Goal: Find specific page/section: Find specific page/section

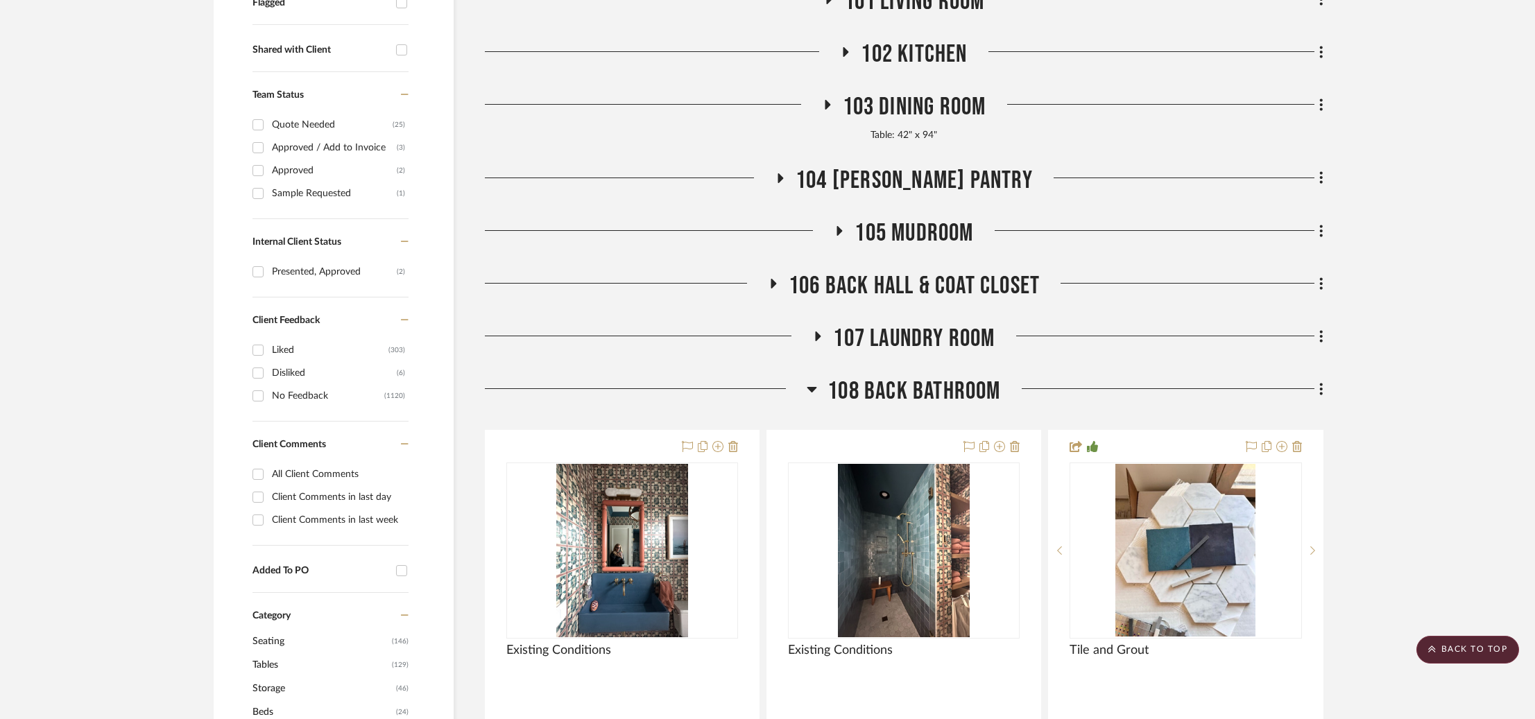
click at [914, 397] on span "108 Back Bathroom" at bounding box center [913, 392] width 173 height 30
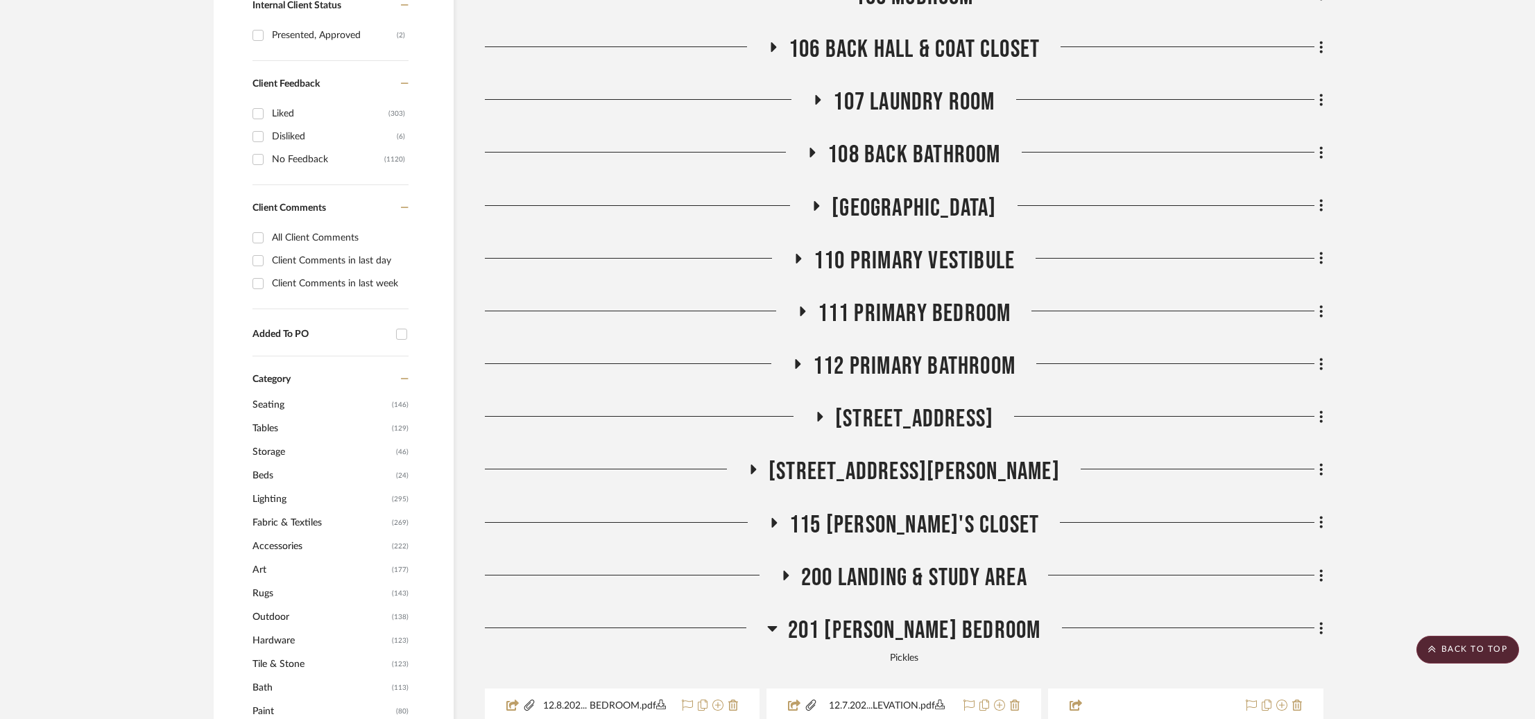
scroll to position [768, 0]
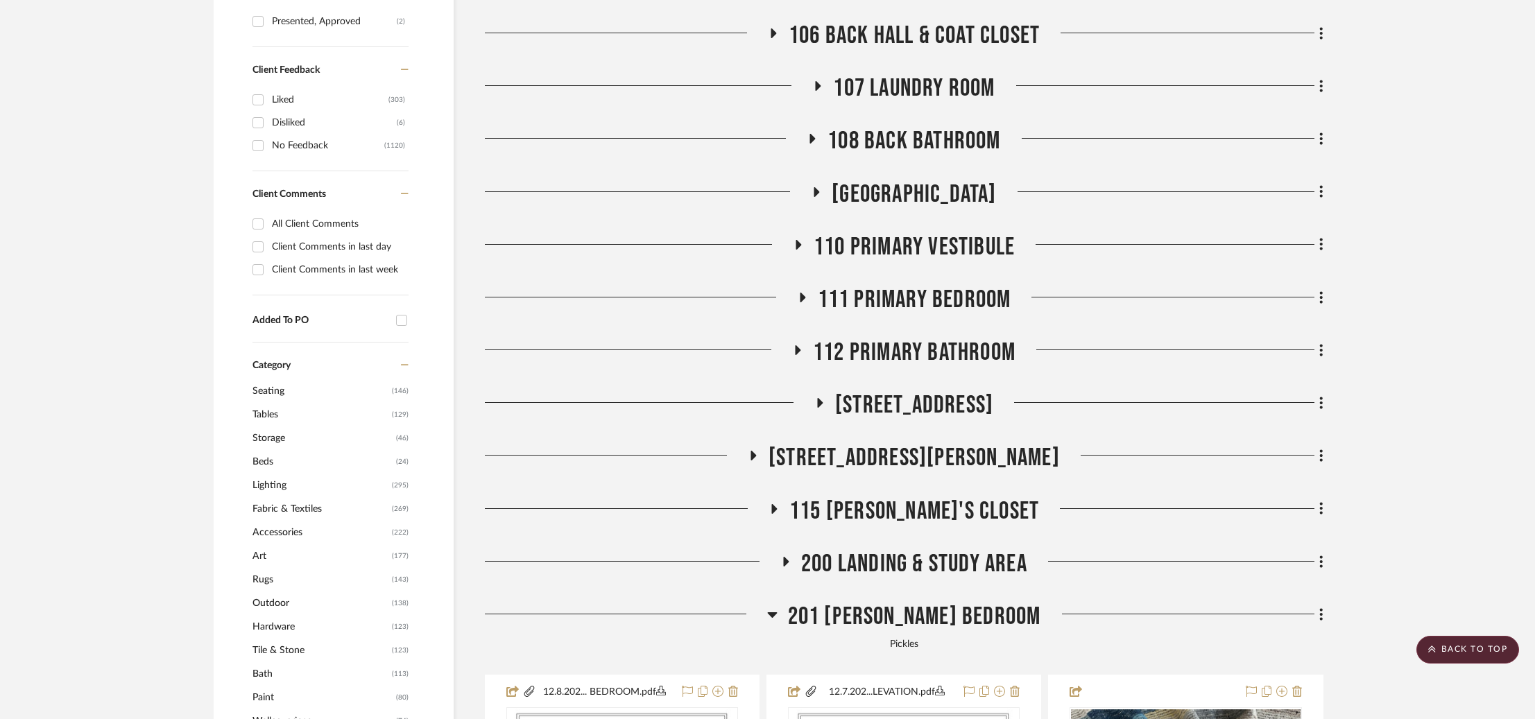
click at [916, 127] on span "108 Back Bathroom" at bounding box center [913, 141] width 173 height 30
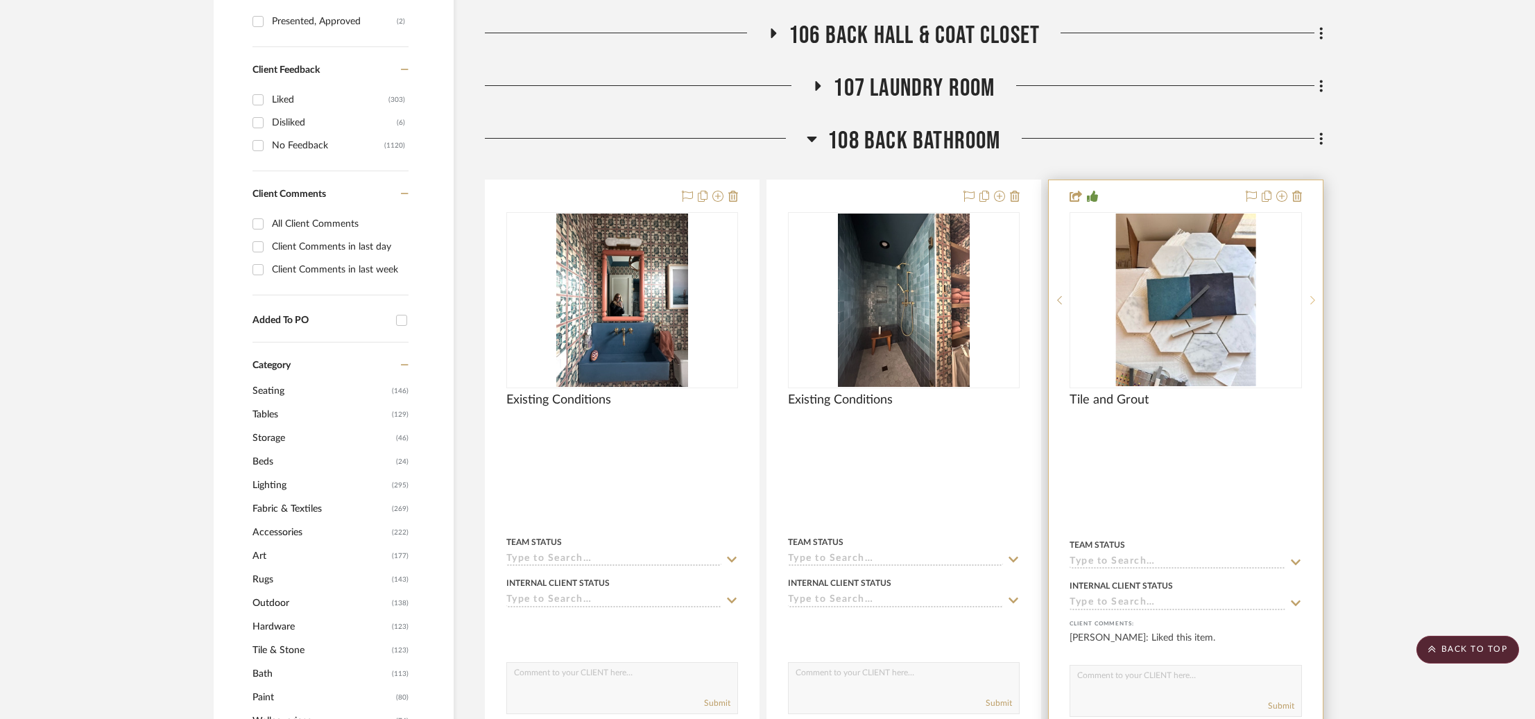
click at [1316, 300] on sr-next-btn at bounding box center [1312, 300] width 21 height 10
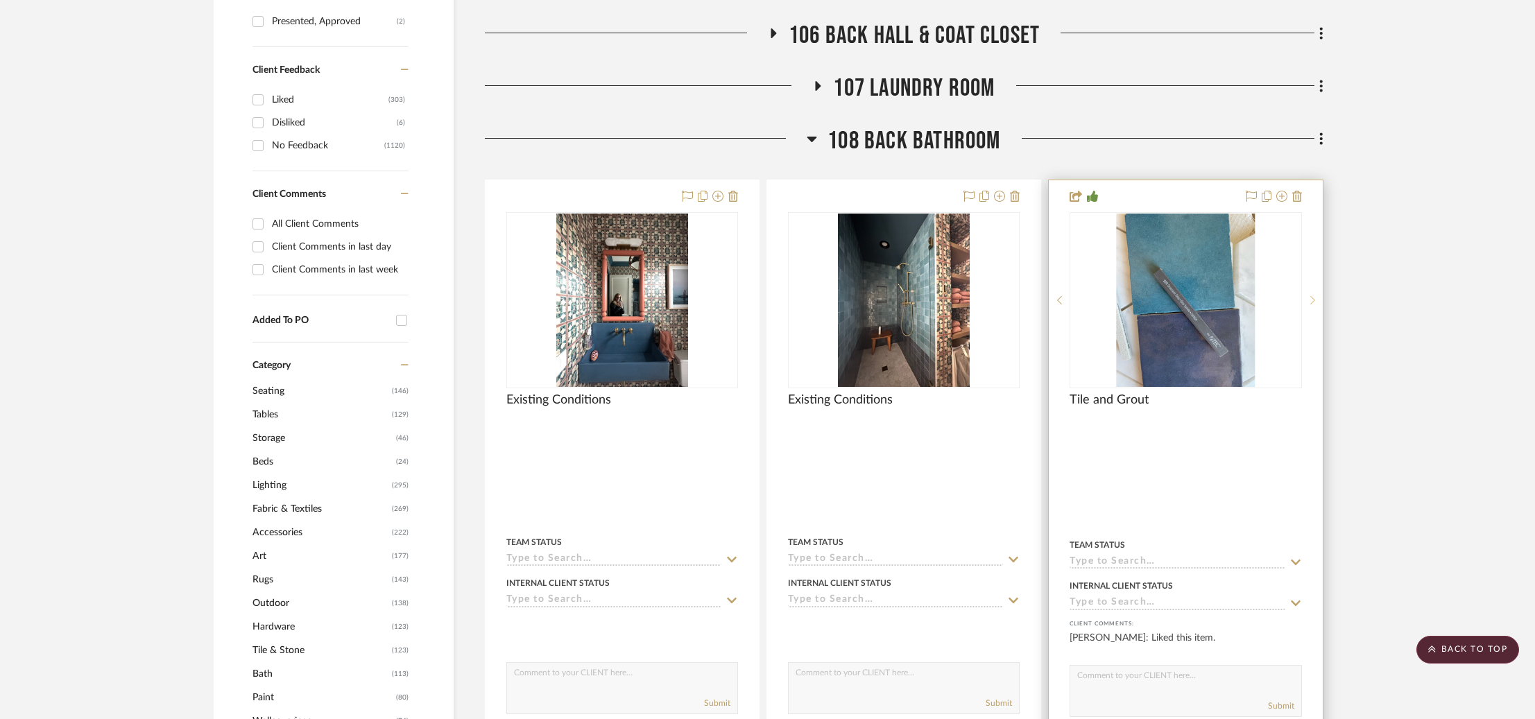
click at [1316, 300] on sr-next-btn at bounding box center [1312, 300] width 21 height 10
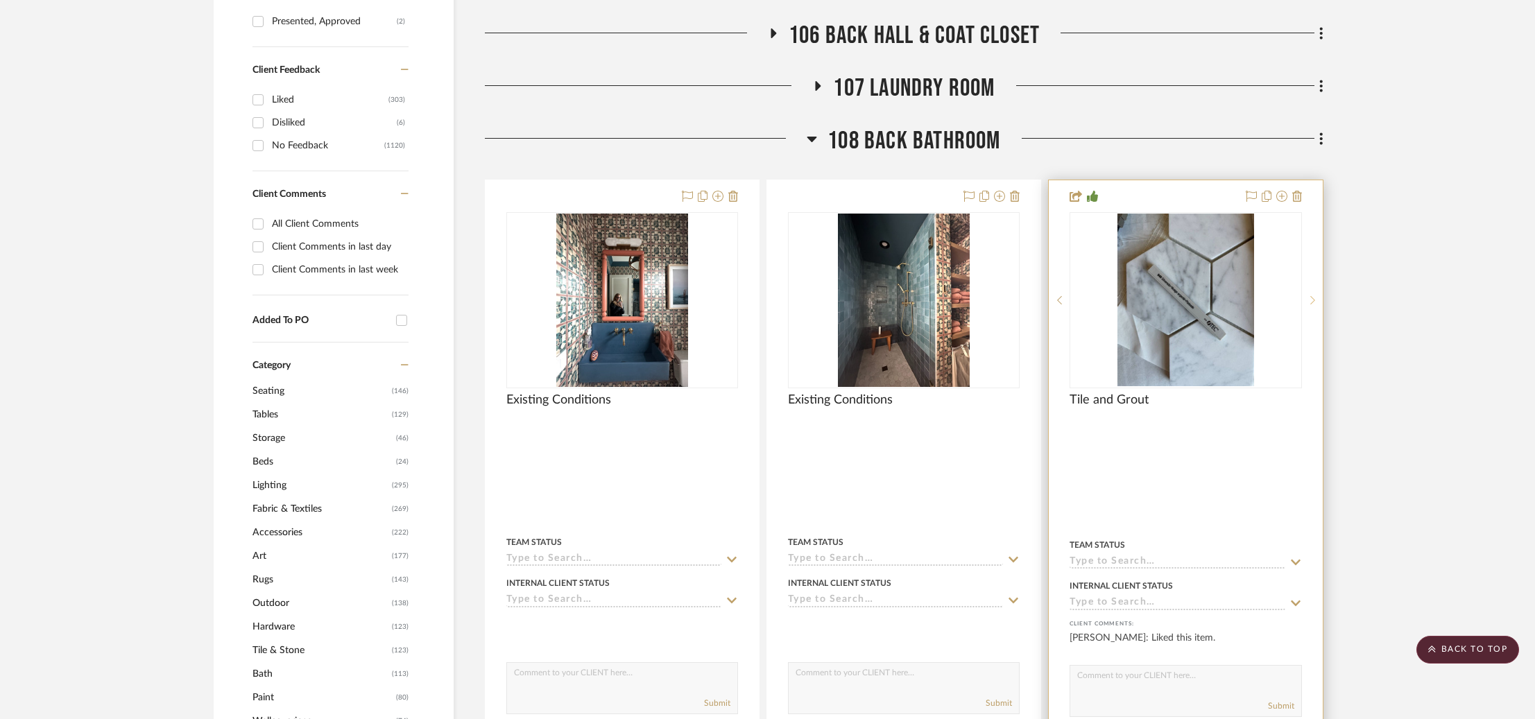
click at [1316, 300] on sr-next-btn at bounding box center [1312, 300] width 21 height 10
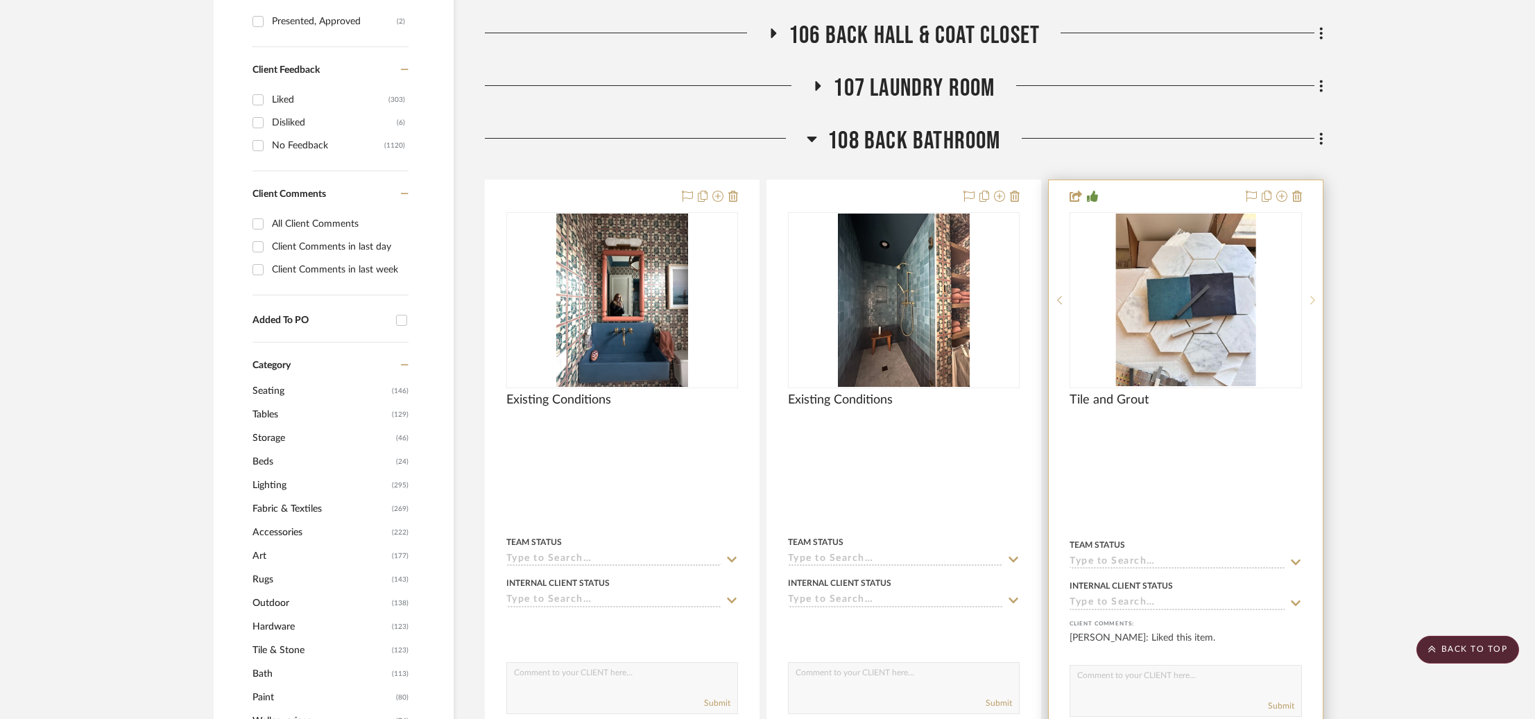
click at [1316, 300] on sr-next-btn at bounding box center [1312, 300] width 21 height 10
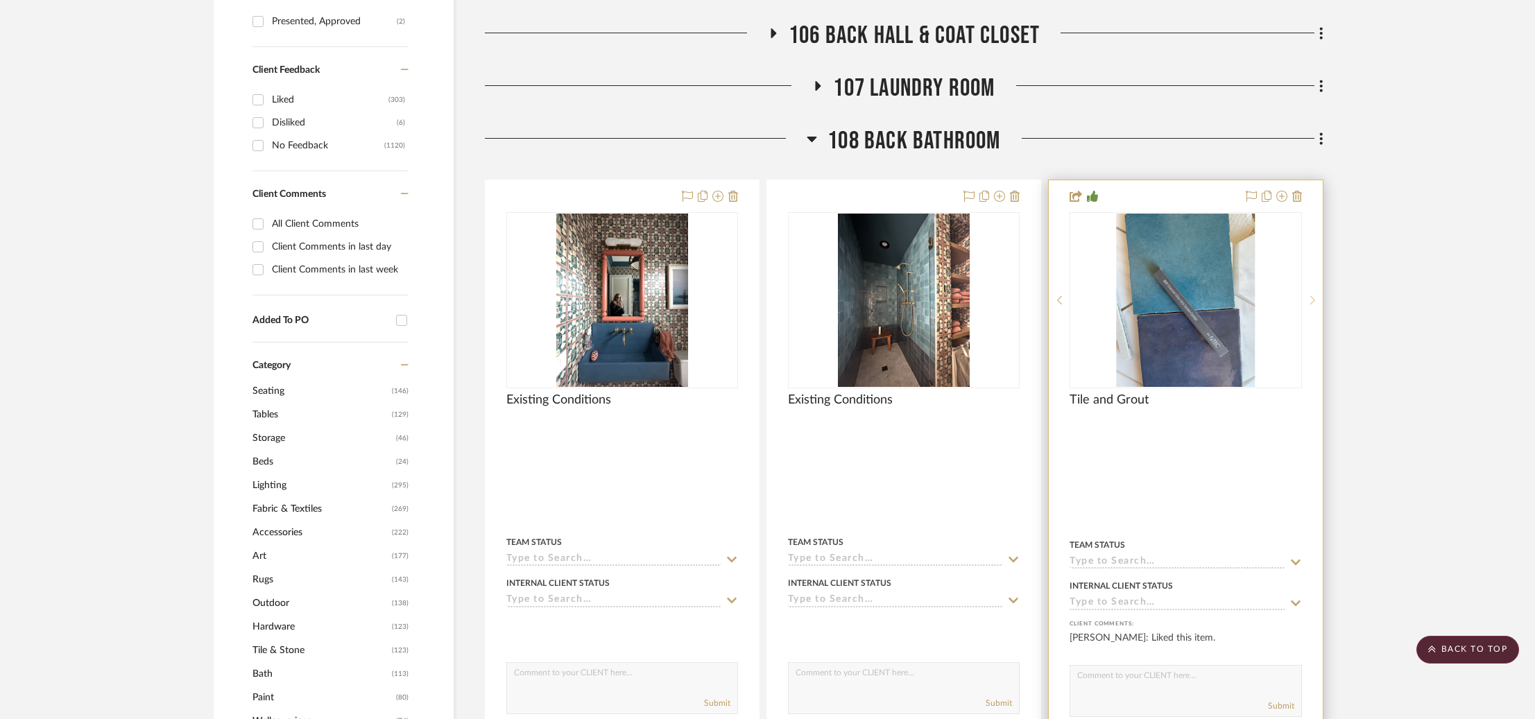
click at [1316, 300] on sr-next-btn at bounding box center [1312, 300] width 21 height 10
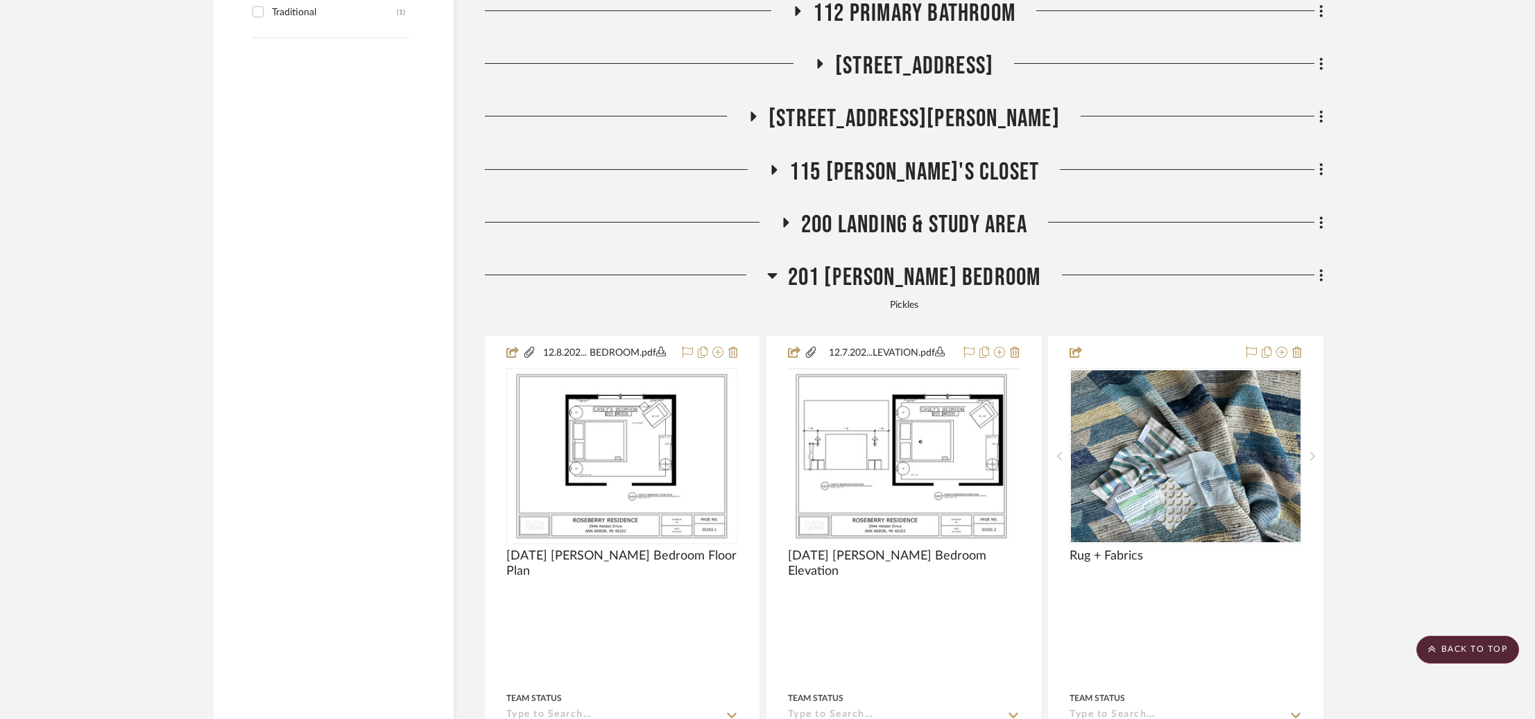
scroll to position [3123, 0]
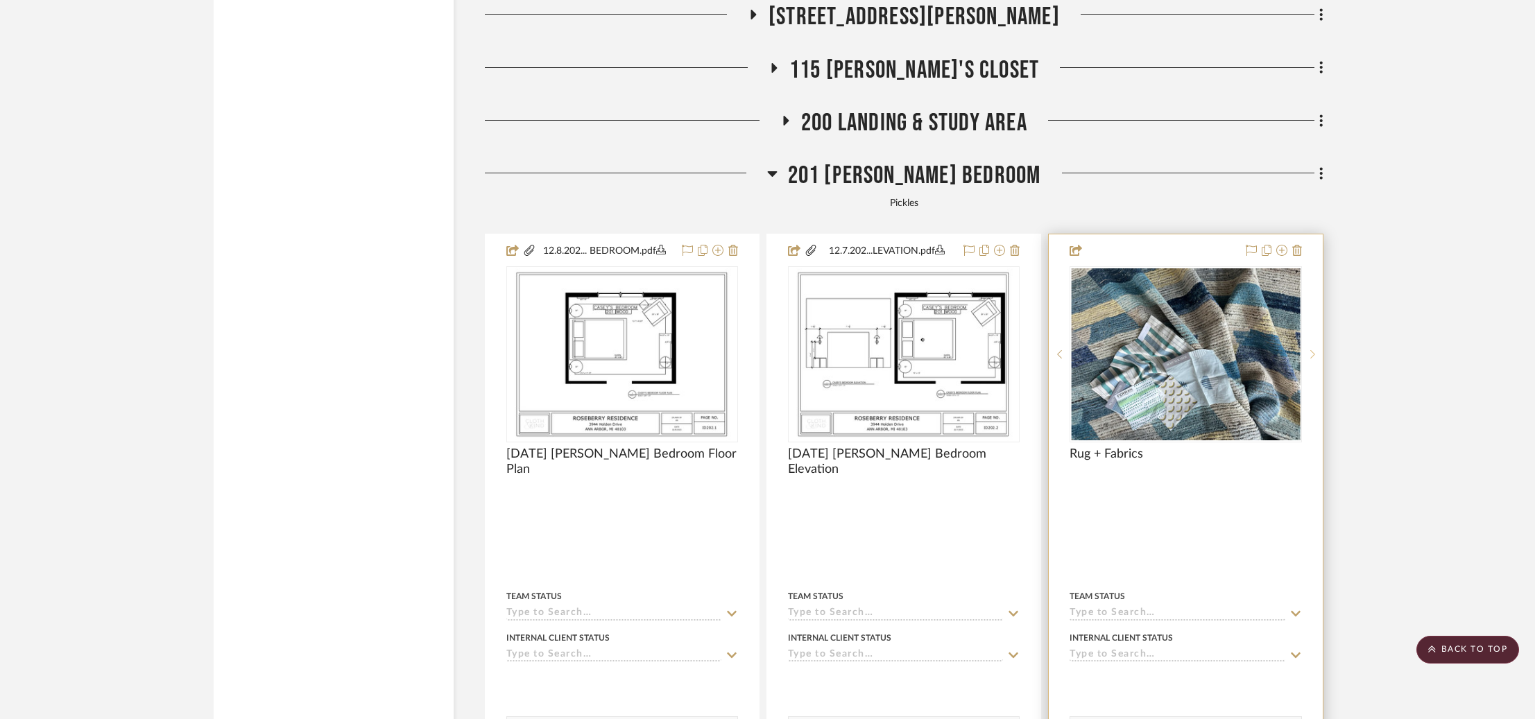
click at [1316, 351] on sr-next-btn at bounding box center [1312, 355] width 21 height 10
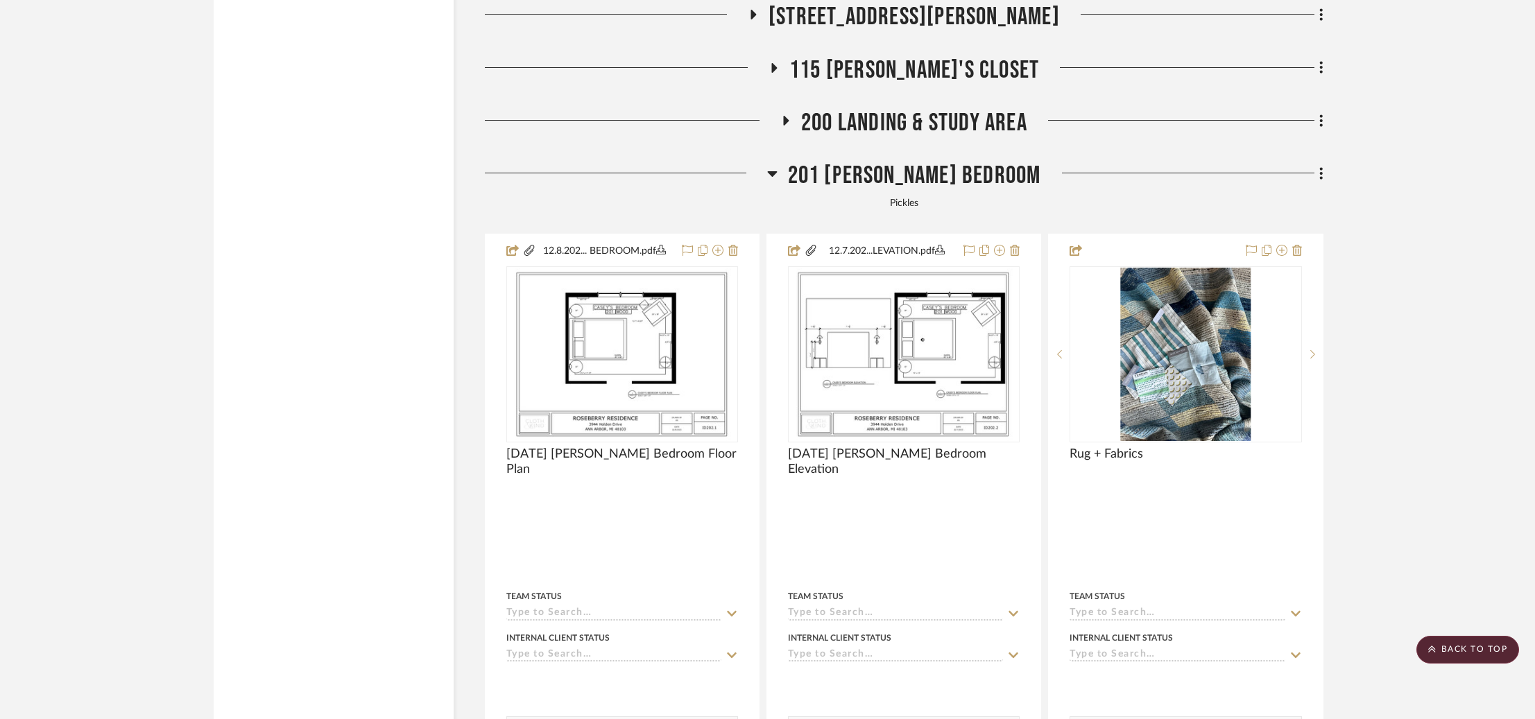
click at [909, 179] on span "201 [PERSON_NAME] Bedroom" at bounding box center [914, 176] width 253 height 30
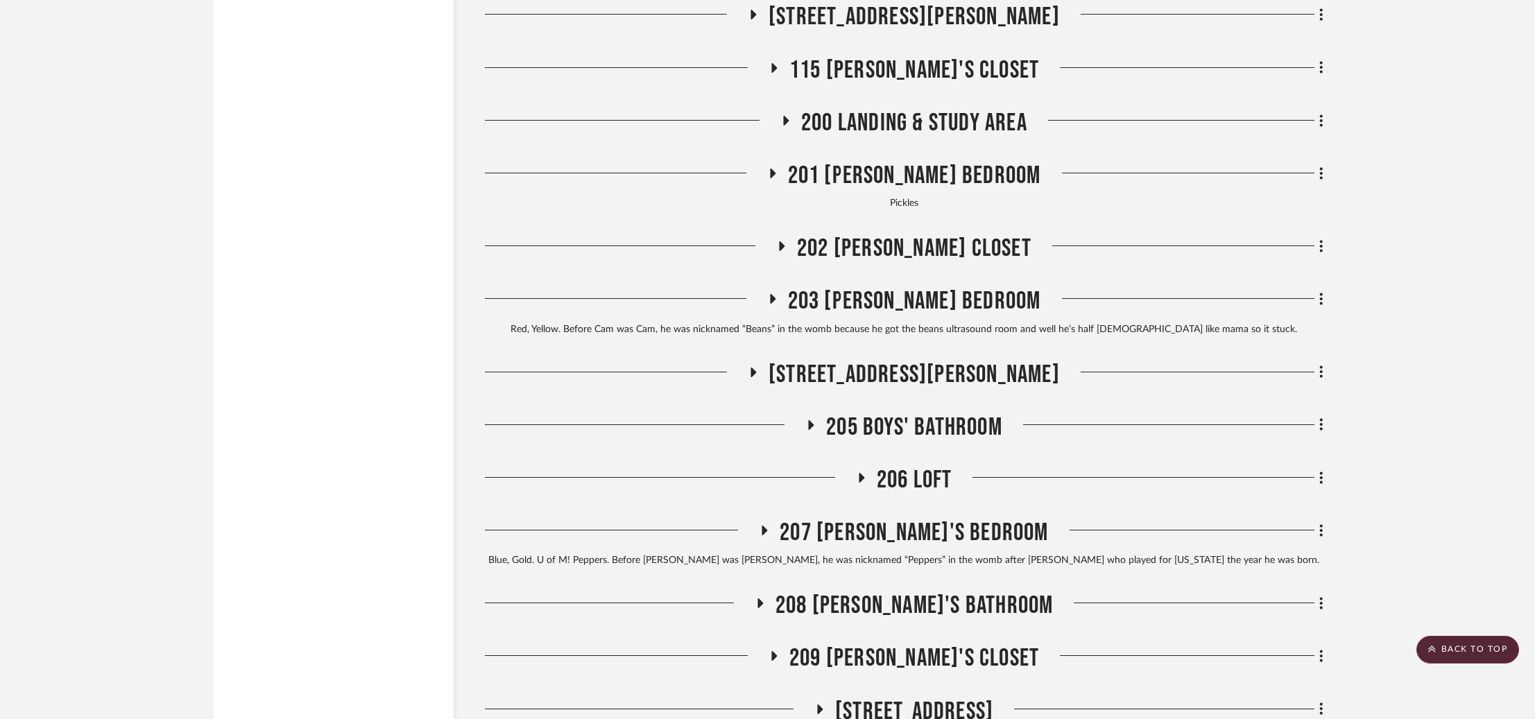
click at [879, 239] on span "202 [PERSON_NAME] Closet" at bounding box center [914, 249] width 234 height 30
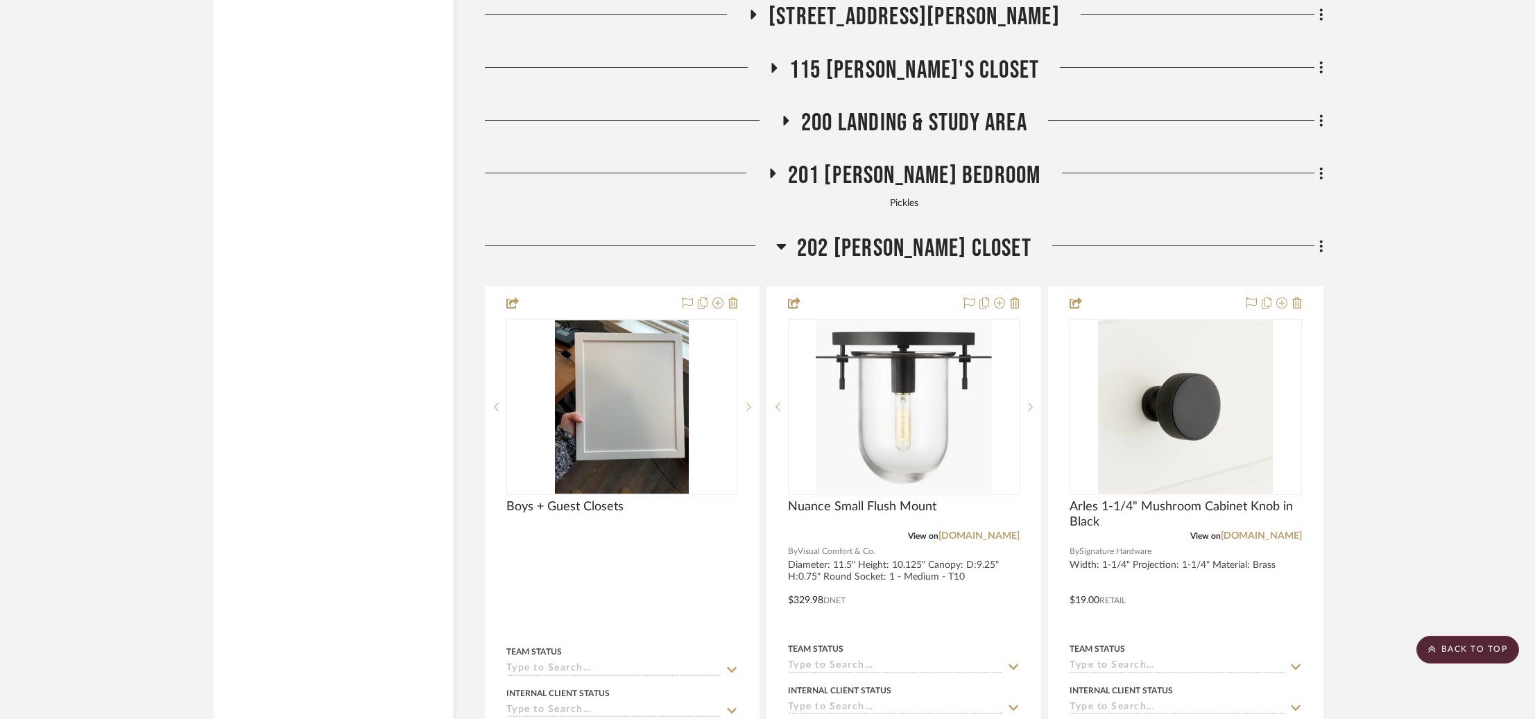
click at [879, 239] on span "202 [PERSON_NAME] Closet" at bounding box center [914, 249] width 234 height 30
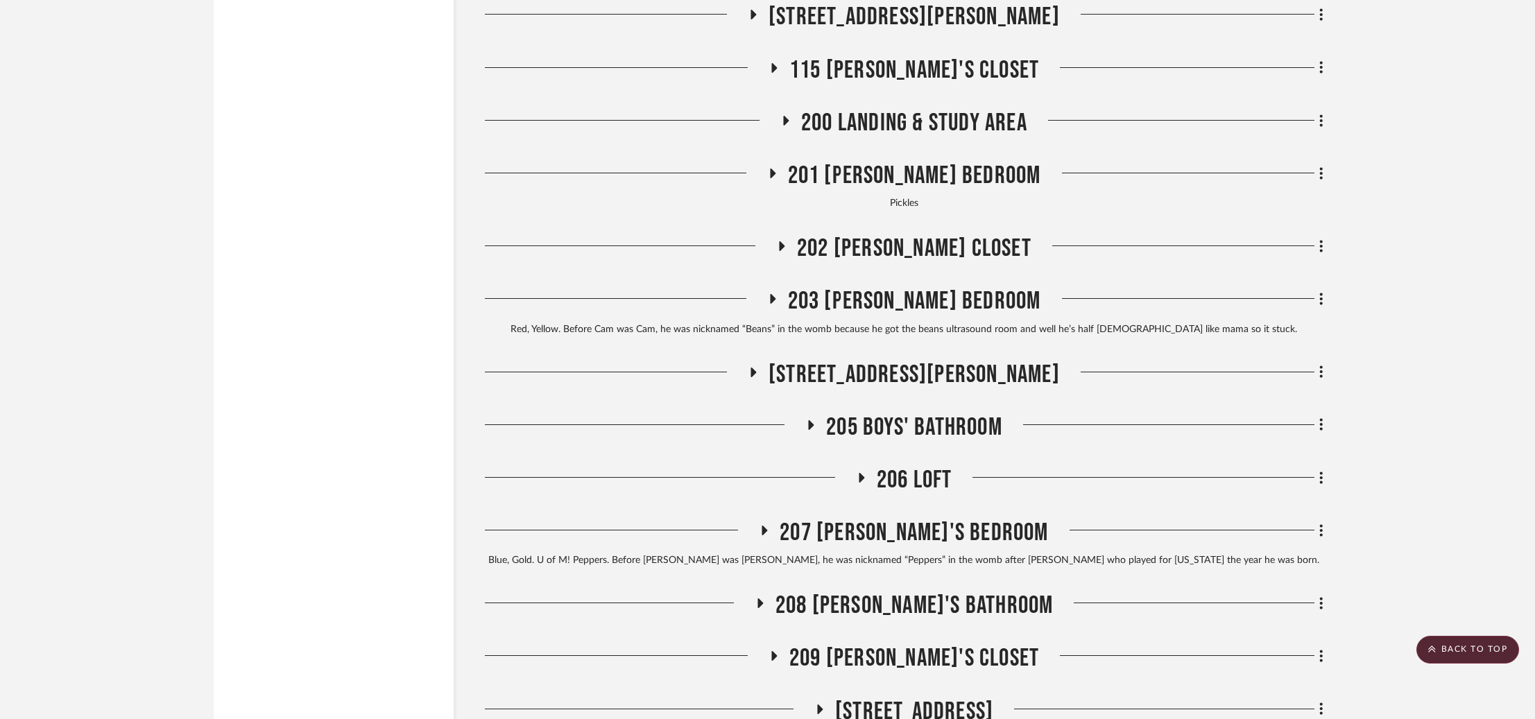
click at [963, 293] on span "203 [PERSON_NAME] Bedroom" at bounding box center [914, 301] width 253 height 30
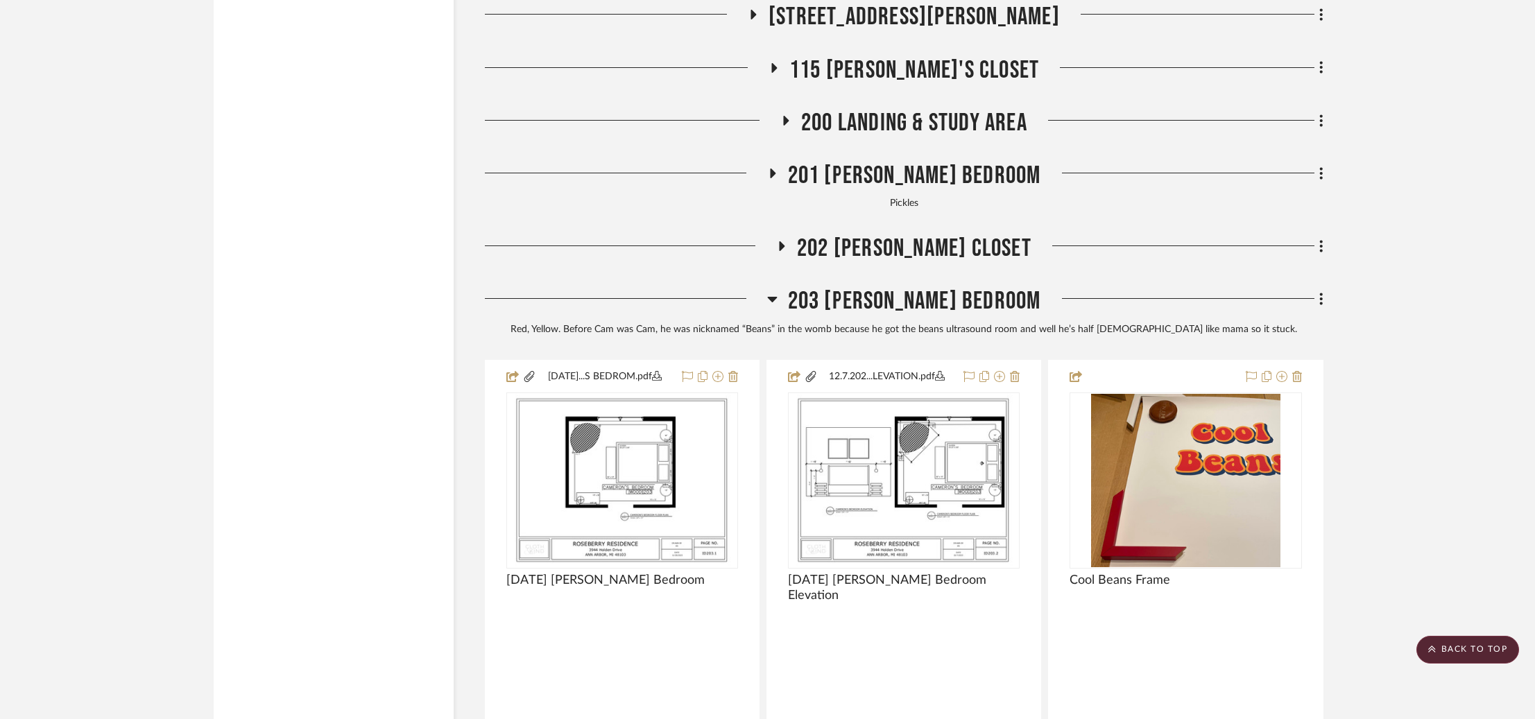
click at [963, 293] on span "203 [PERSON_NAME] Bedroom" at bounding box center [914, 301] width 253 height 30
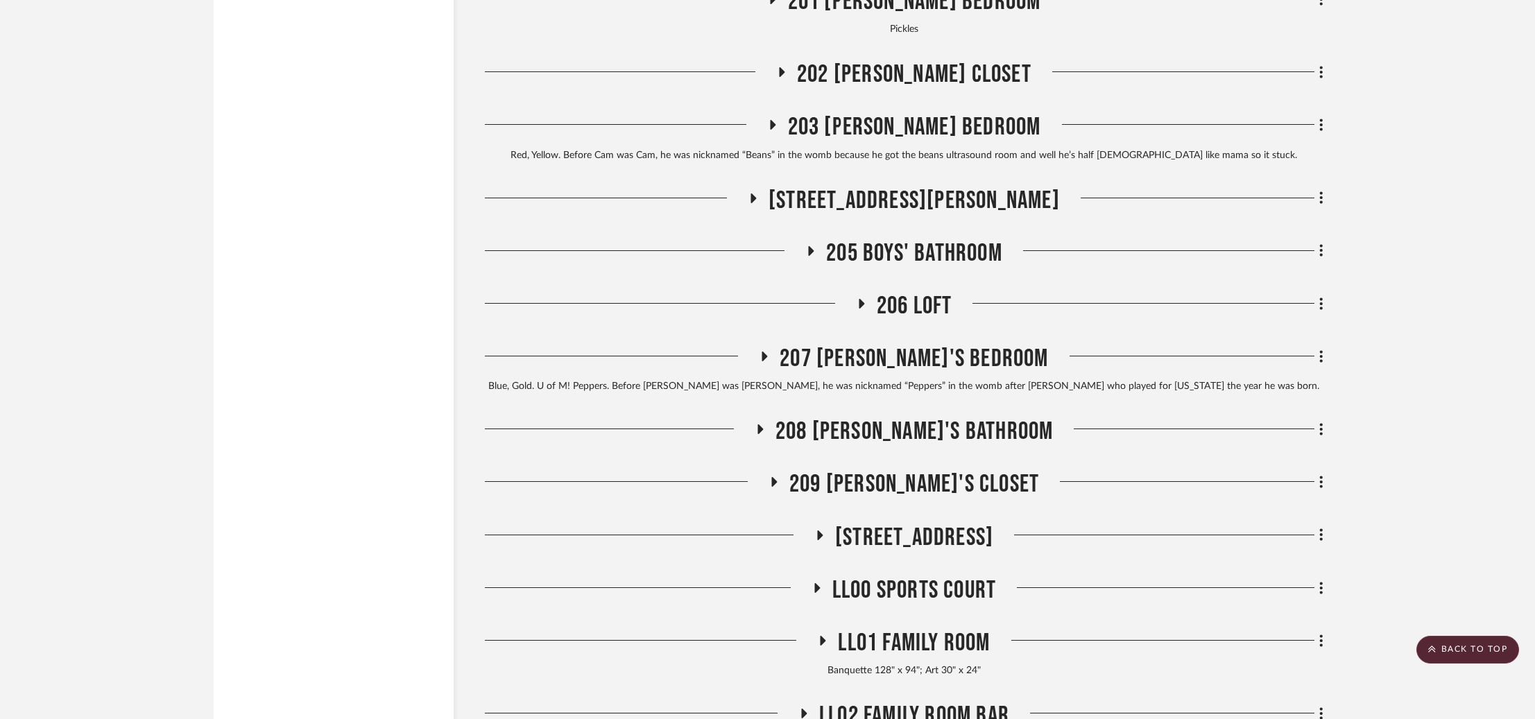
scroll to position [3325, 0]
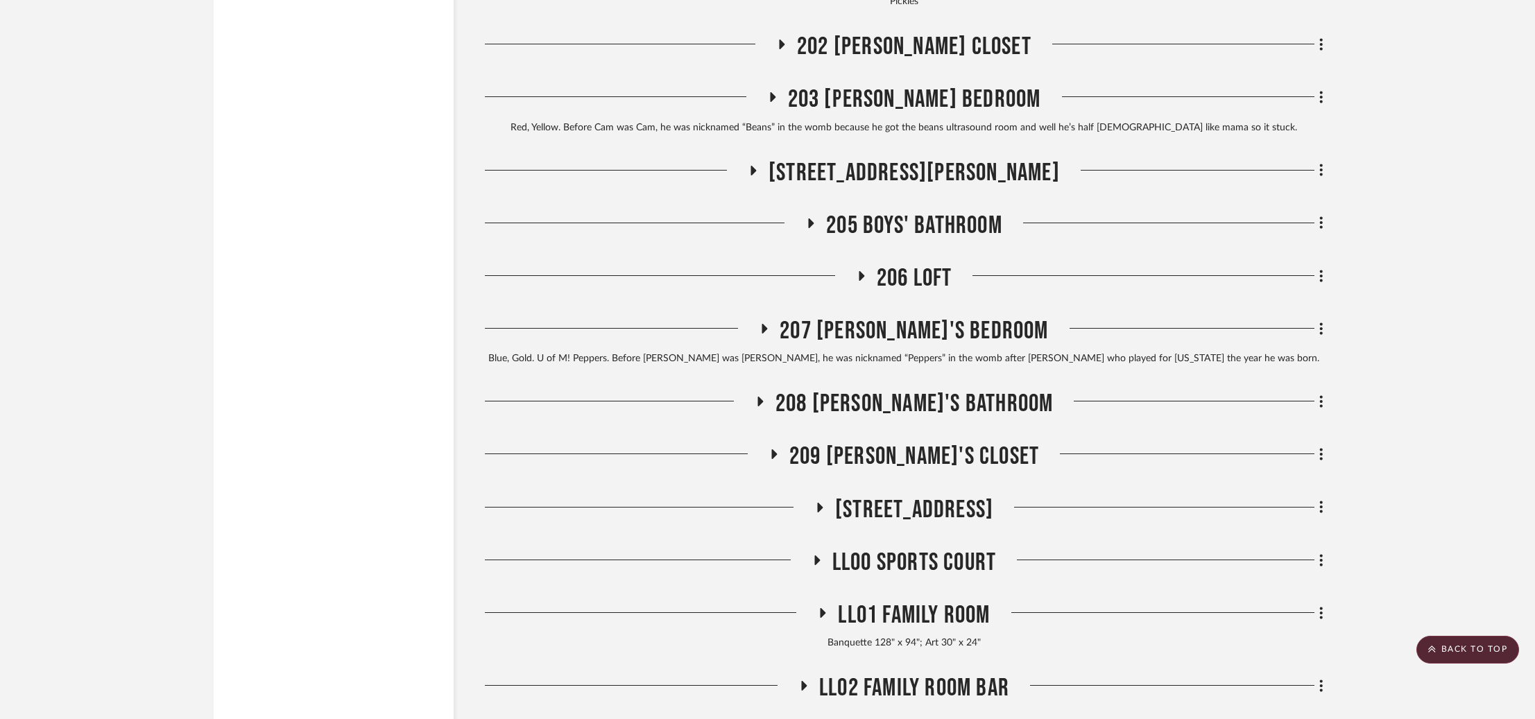
click at [899, 281] on span "206 Loft" at bounding box center [915, 279] width 76 height 30
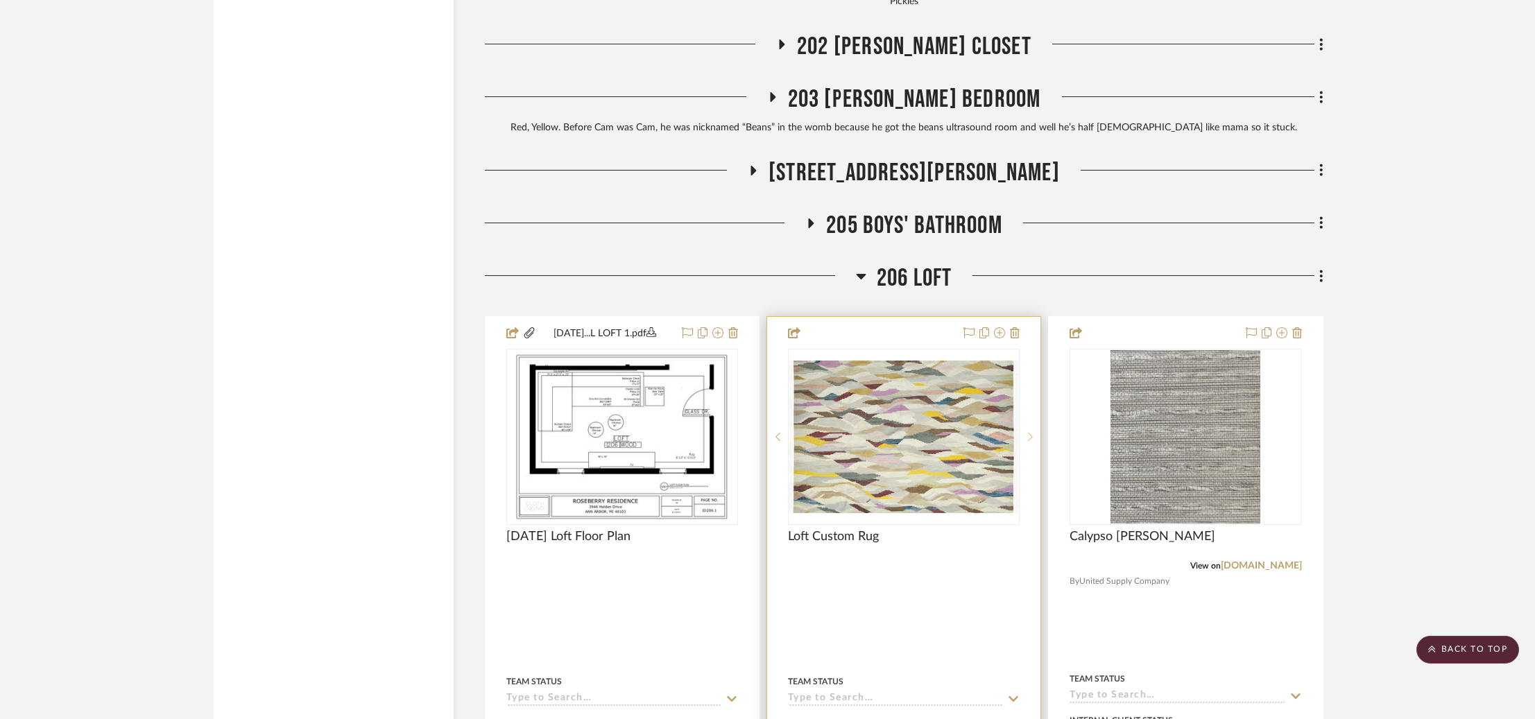
click at [1032, 432] on icon at bounding box center [1030, 437] width 5 height 10
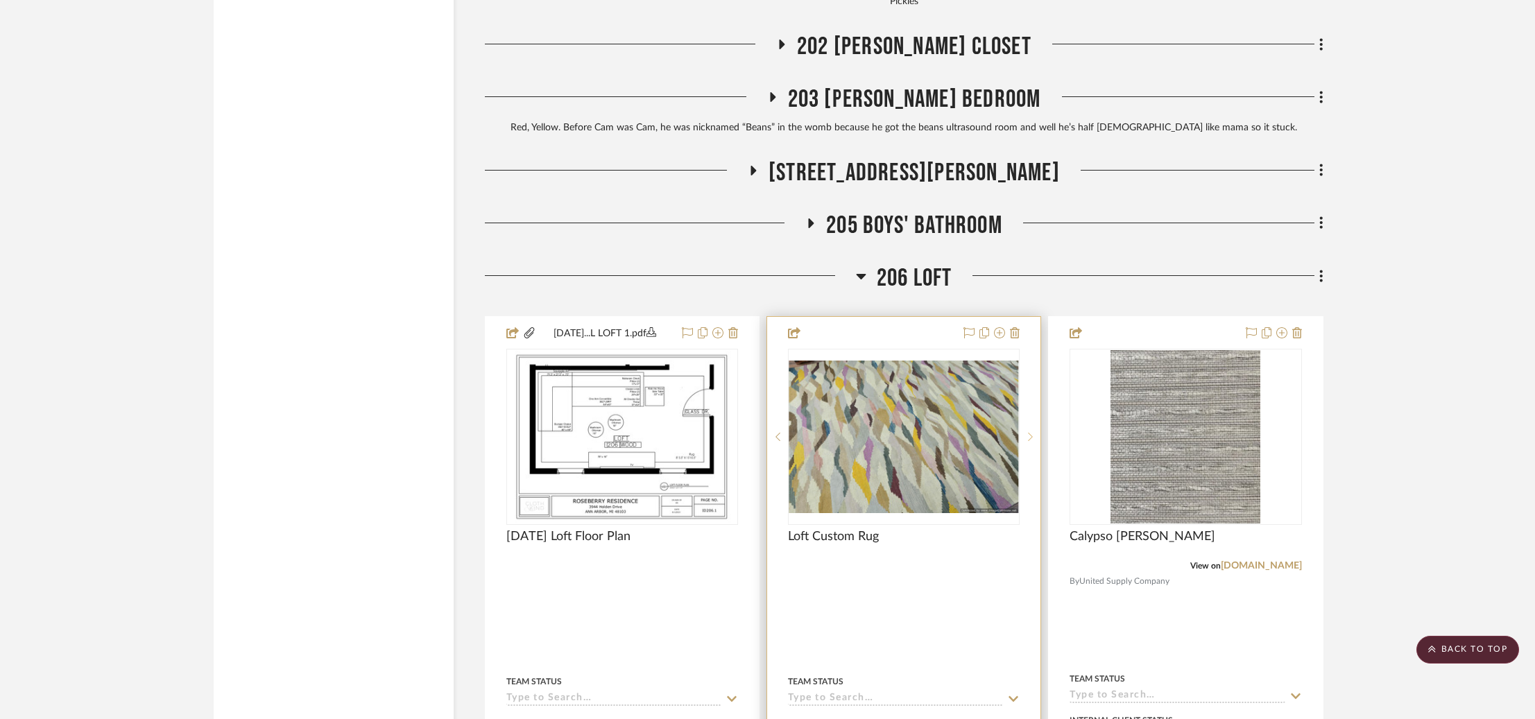
click at [1032, 432] on icon at bounding box center [1030, 437] width 5 height 10
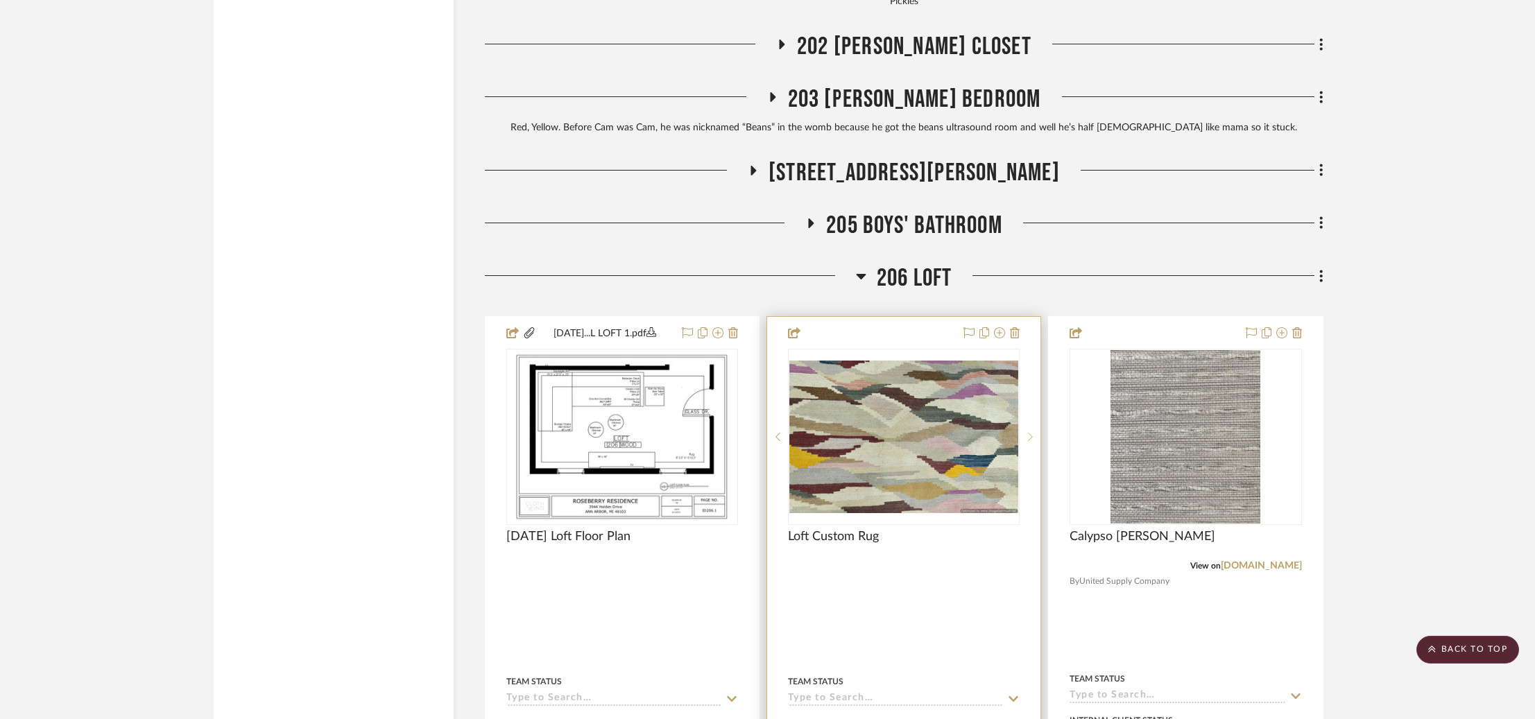
click at [1032, 432] on icon at bounding box center [1030, 437] width 5 height 10
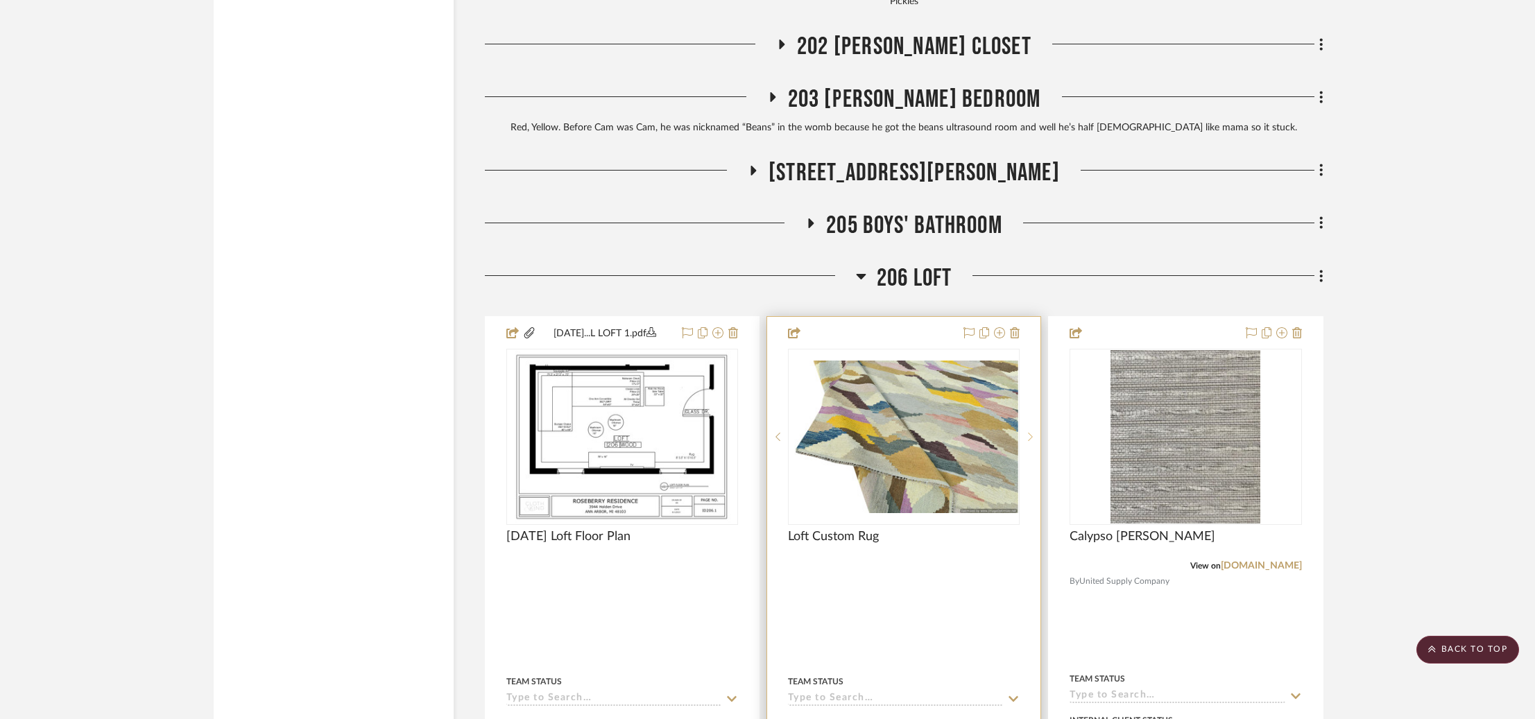
click at [1032, 433] on icon at bounding box center [1030, 437] width 5 height 8
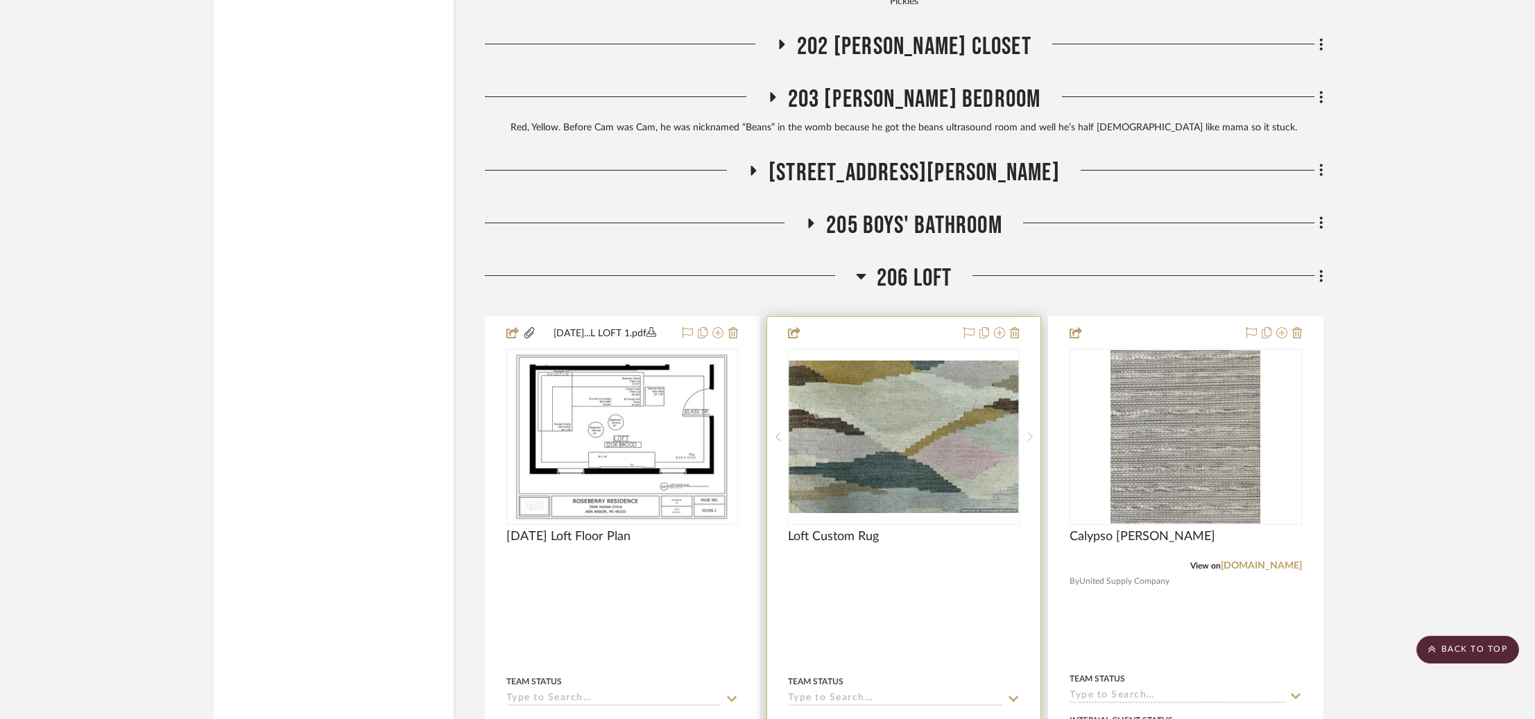
click at [1032, 433] on icon at bounding box center [1030, 437] width 5 height 8
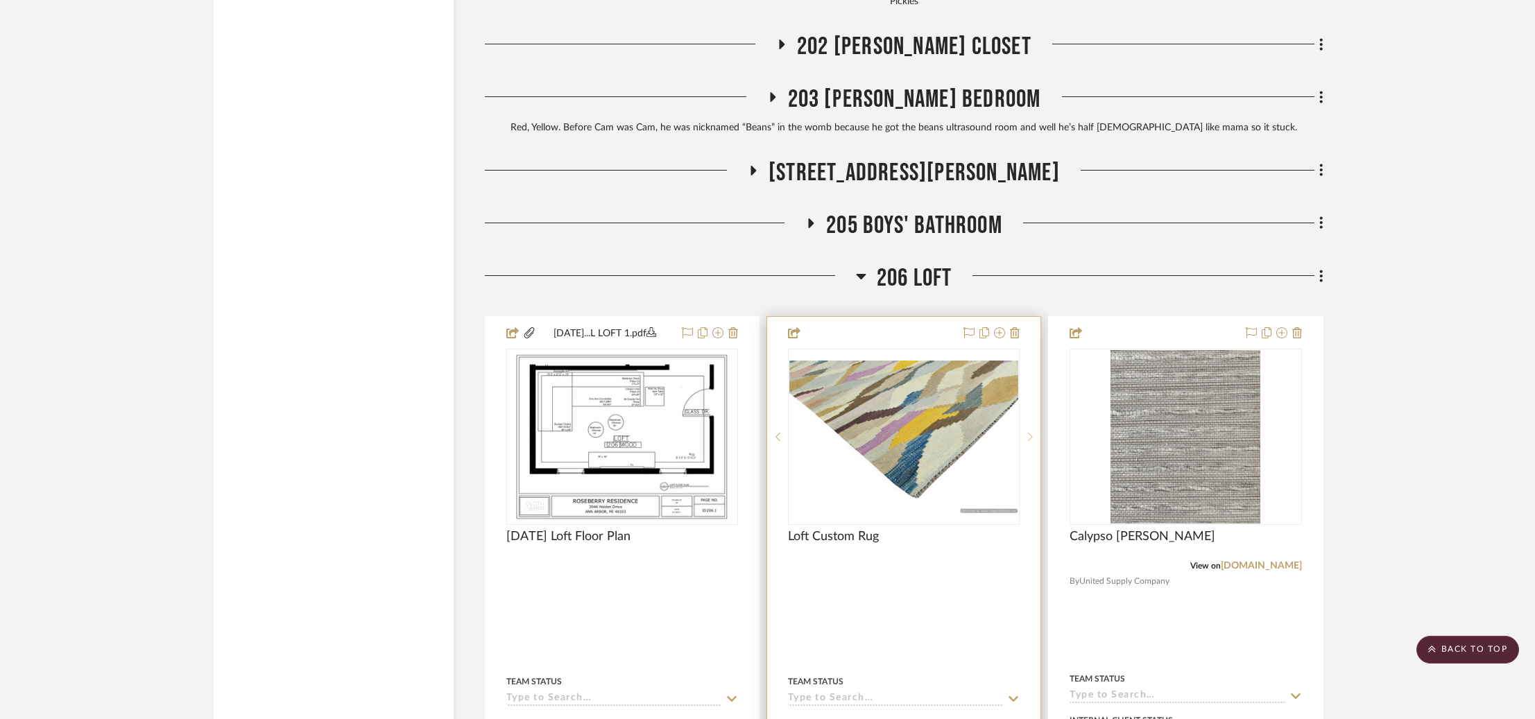
click at [1033, 432] on sr-next-btn at bounding box center [1030, 437] width 21 height 10
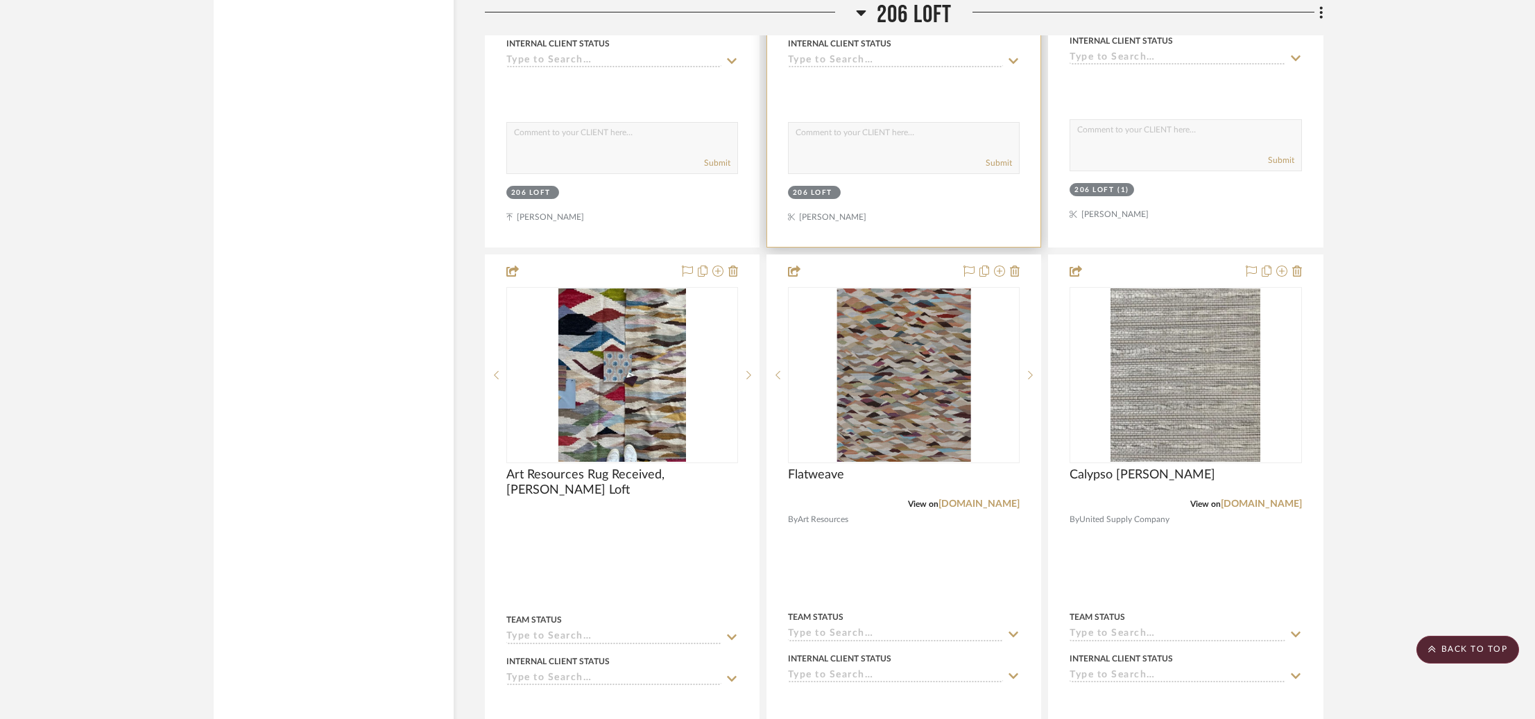
scroll to position [4105, 0]
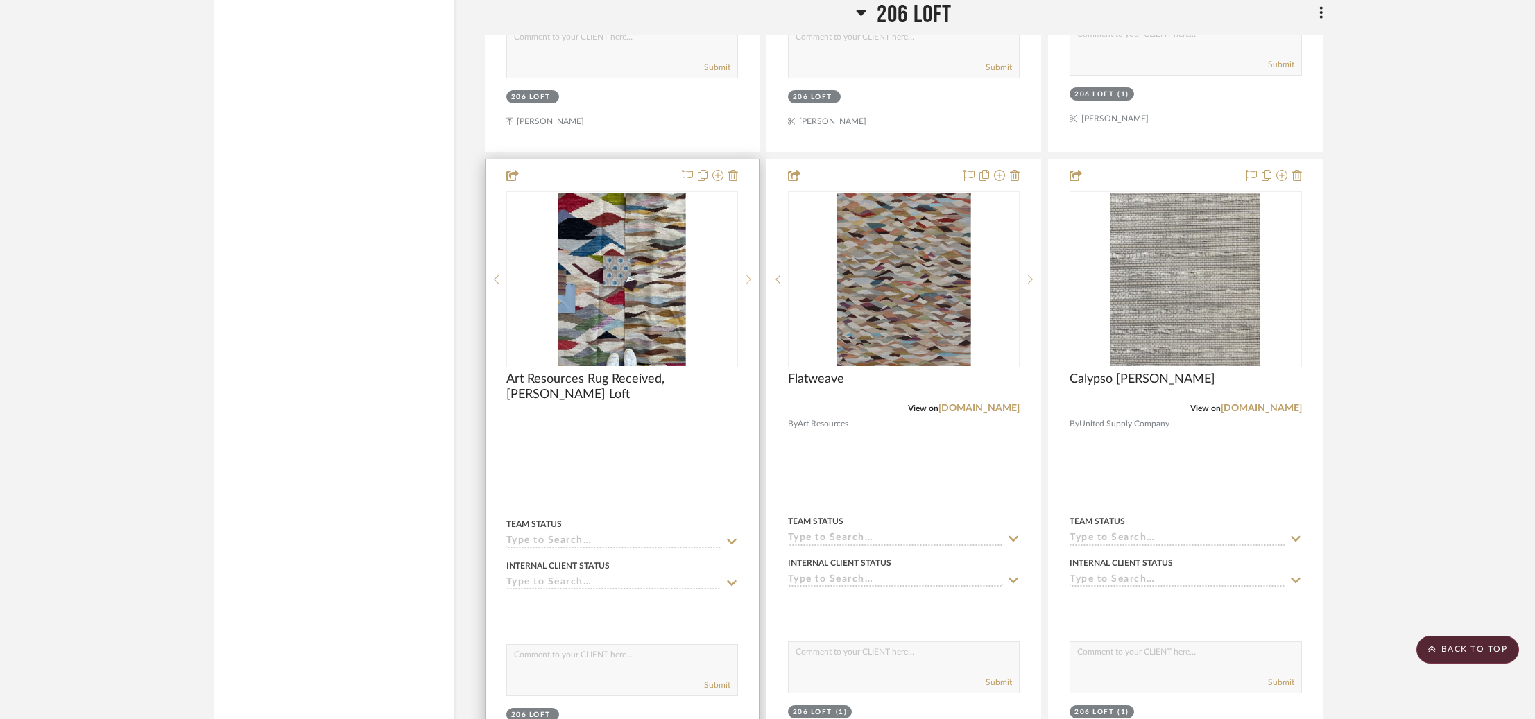
click at [750, 275] on icon at bounding box center [748, 280] width 5 height 10
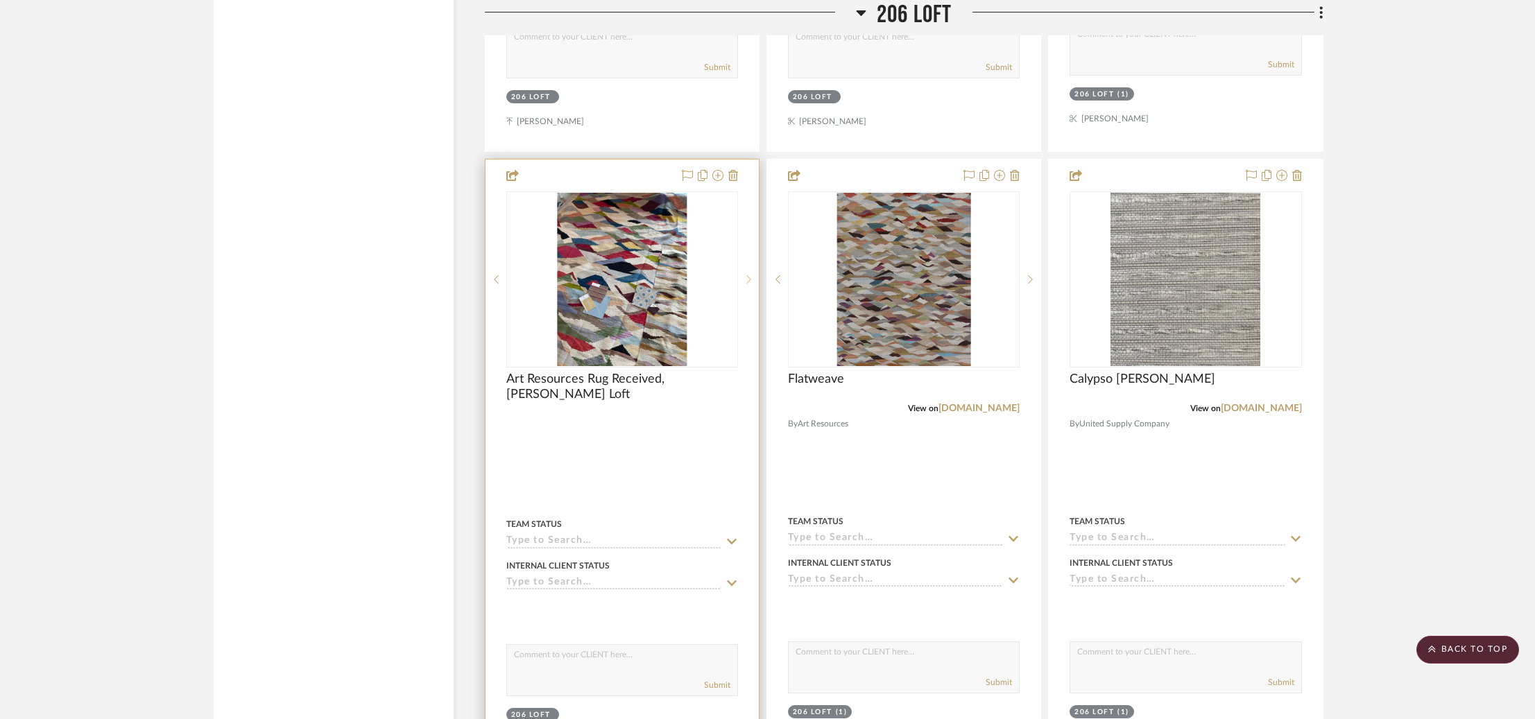
scroll to position [4103, 0]
click at [750, 276] on icon at bounding box center [748, 281] width 5 height 10
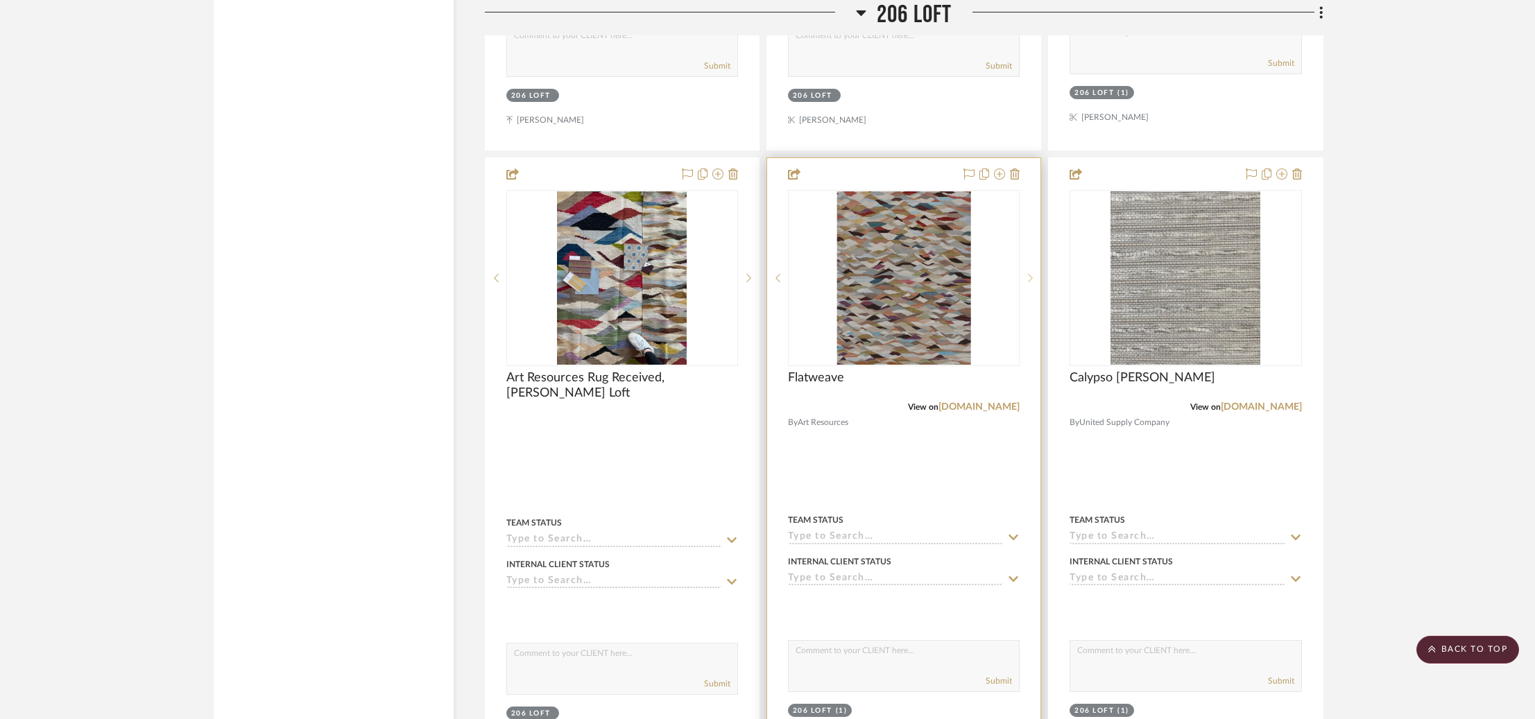
click at [1027, 273] on sr-next-btn at bounding box center [1030, 278] width 21 height 10
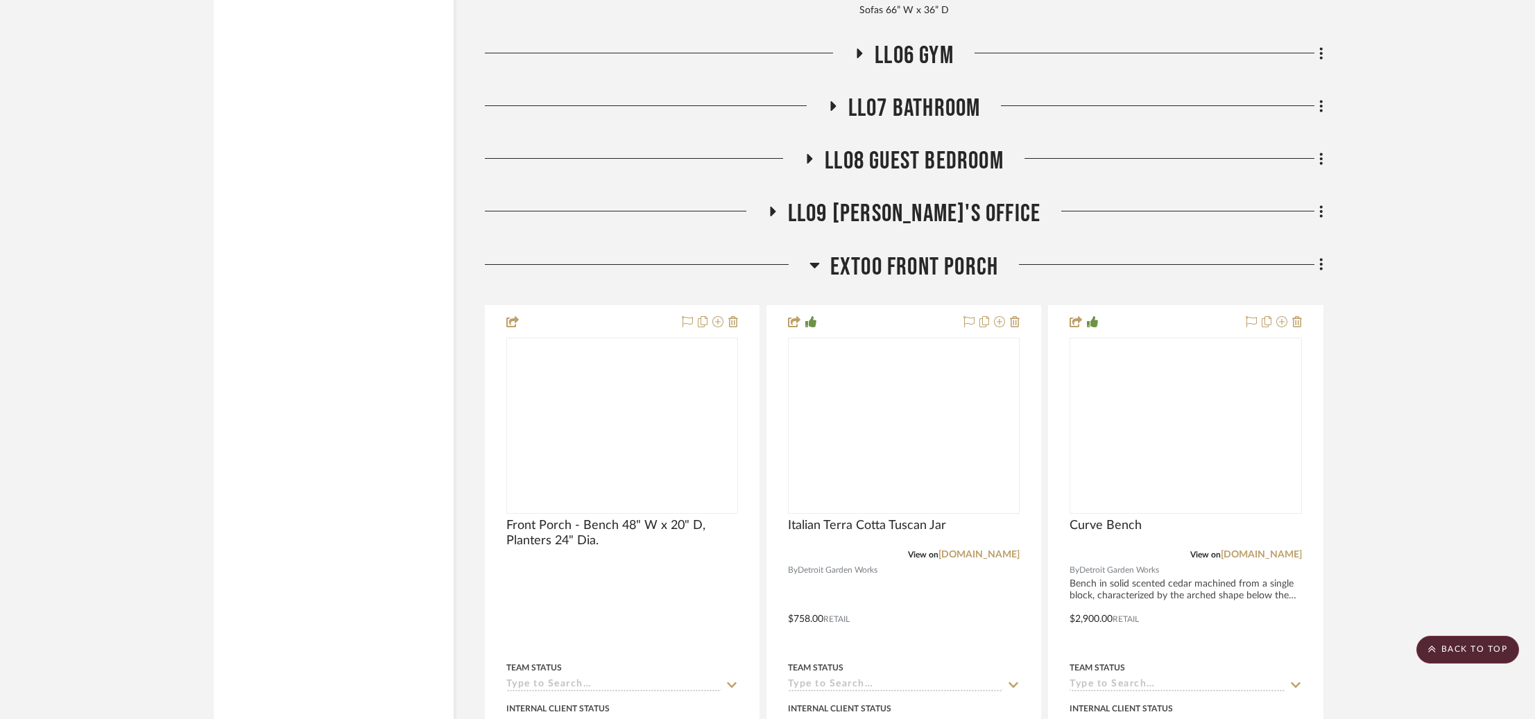
scroll to position [6218, 0]
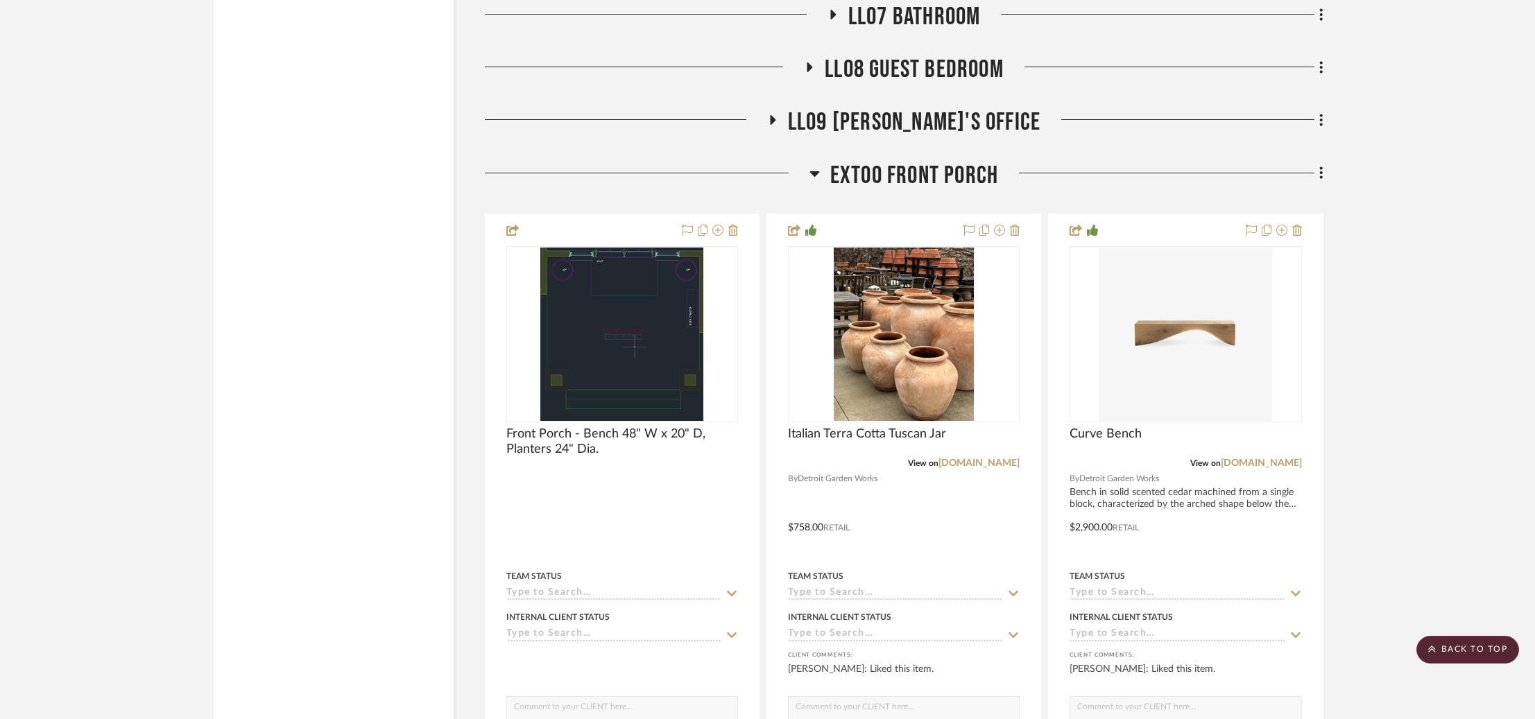
click at [871, 166] on span "EXT00 Front Porch" at bounding box center [914, 176] width 168 height 30
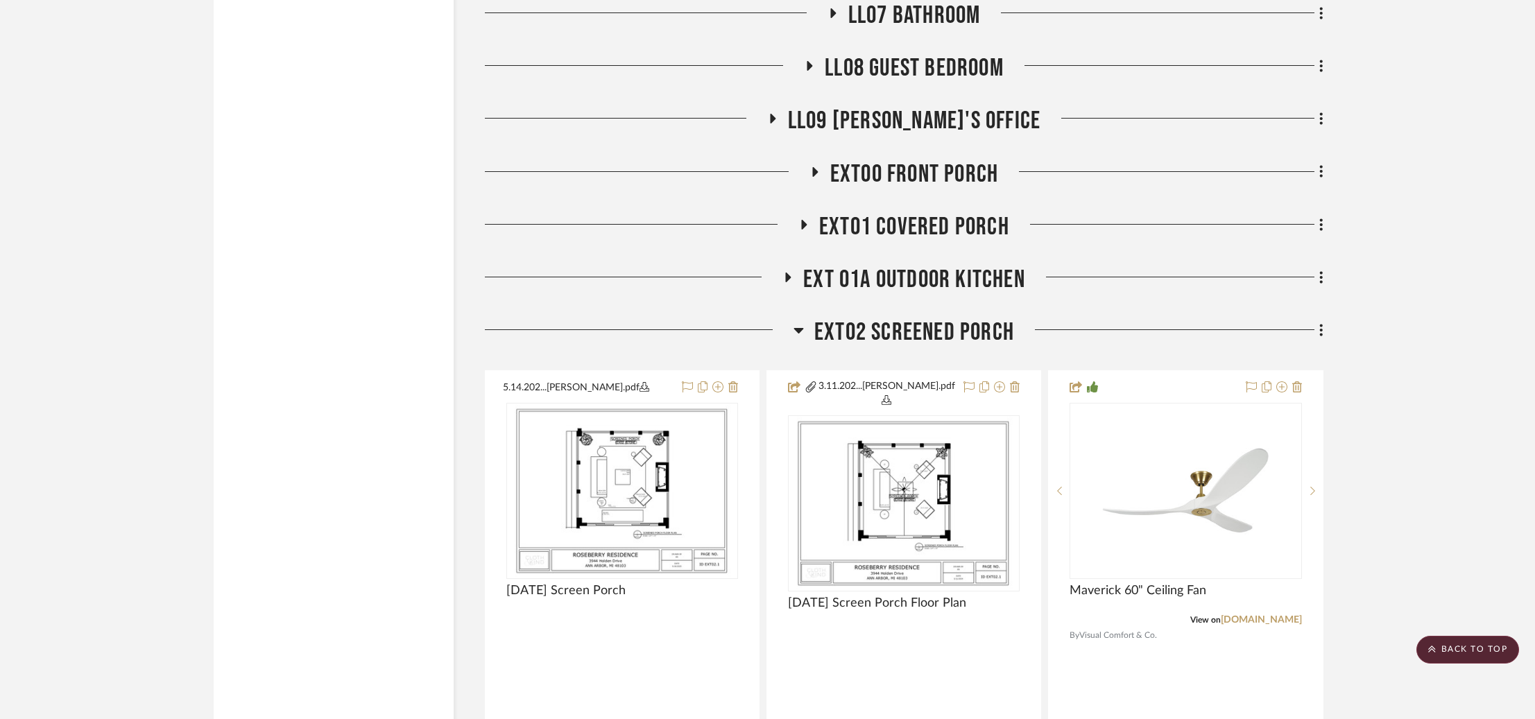
click at [873, 215] on span "EXT01 Covered Porch" at bounding box center [914, 227] width 190 height 30
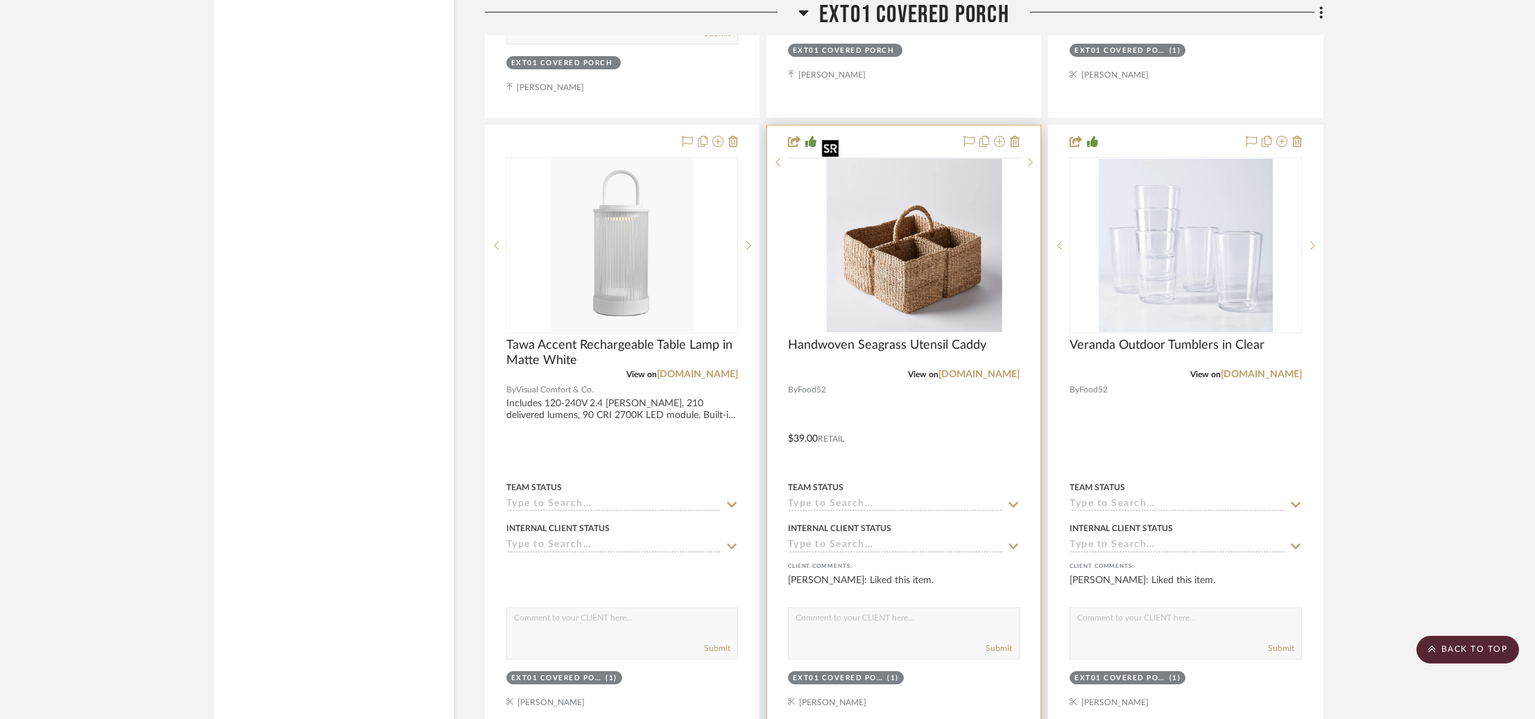
scroll to position [6969, 0]
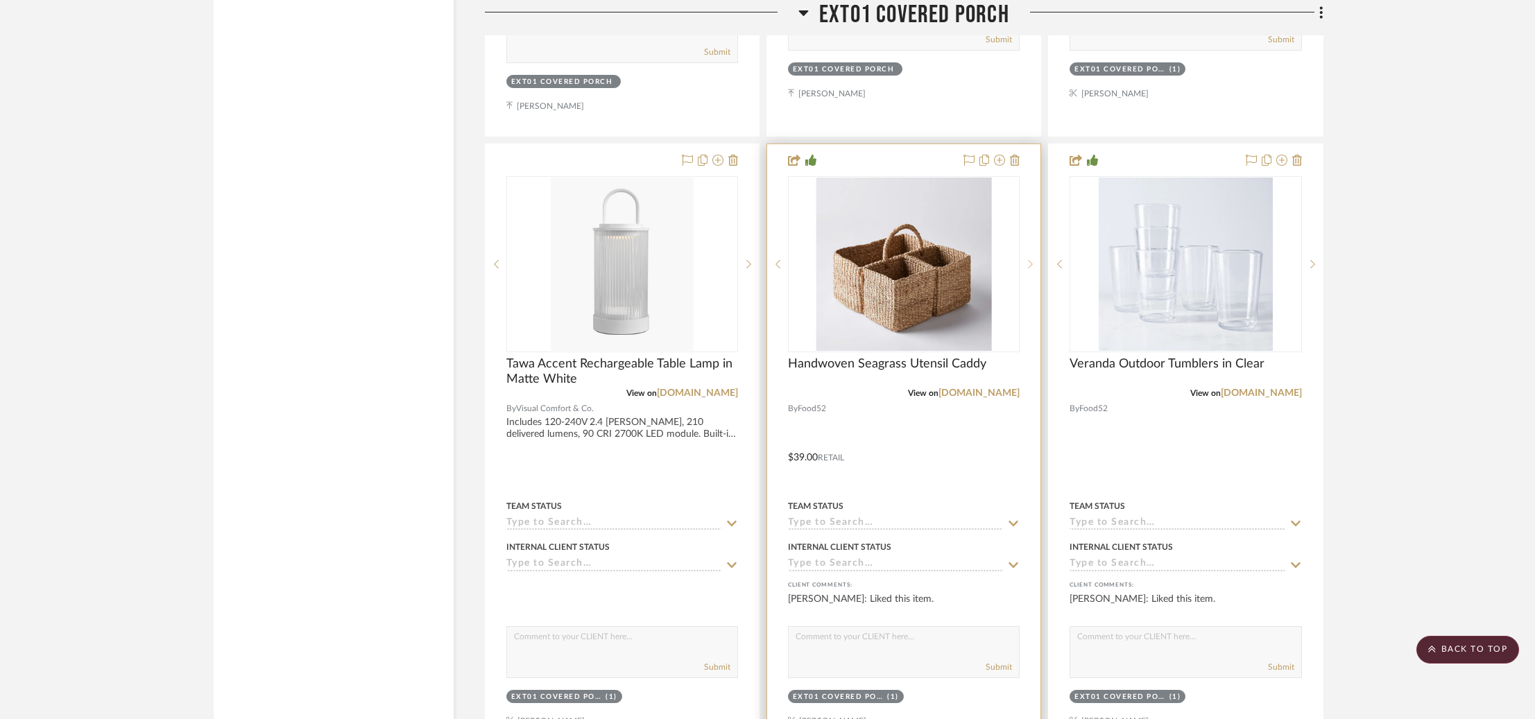
click at [1029, 260] on icon at bounding box center [1030, 264] width 5 height 8
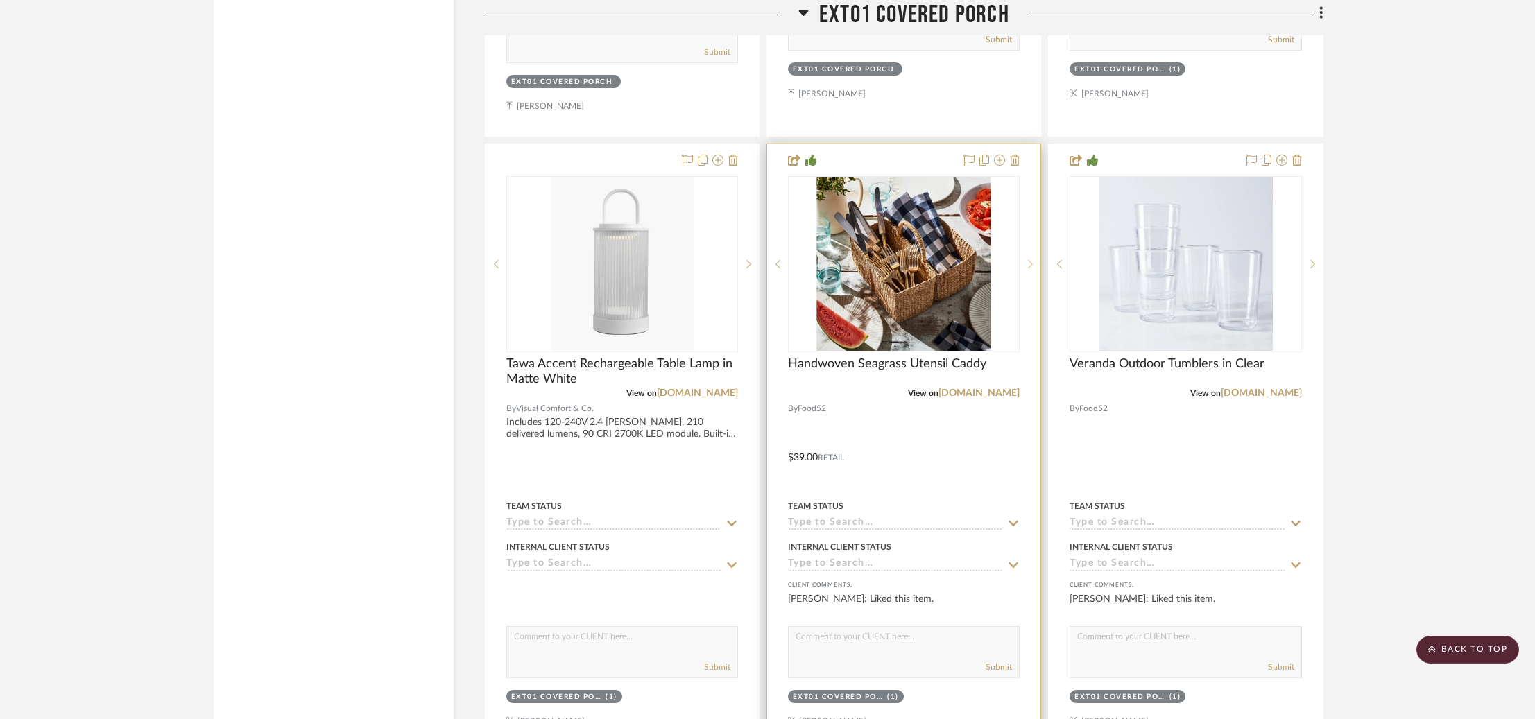
click at [1029, 260] on icon at bounding box center [1030, 264] width 5 height 8
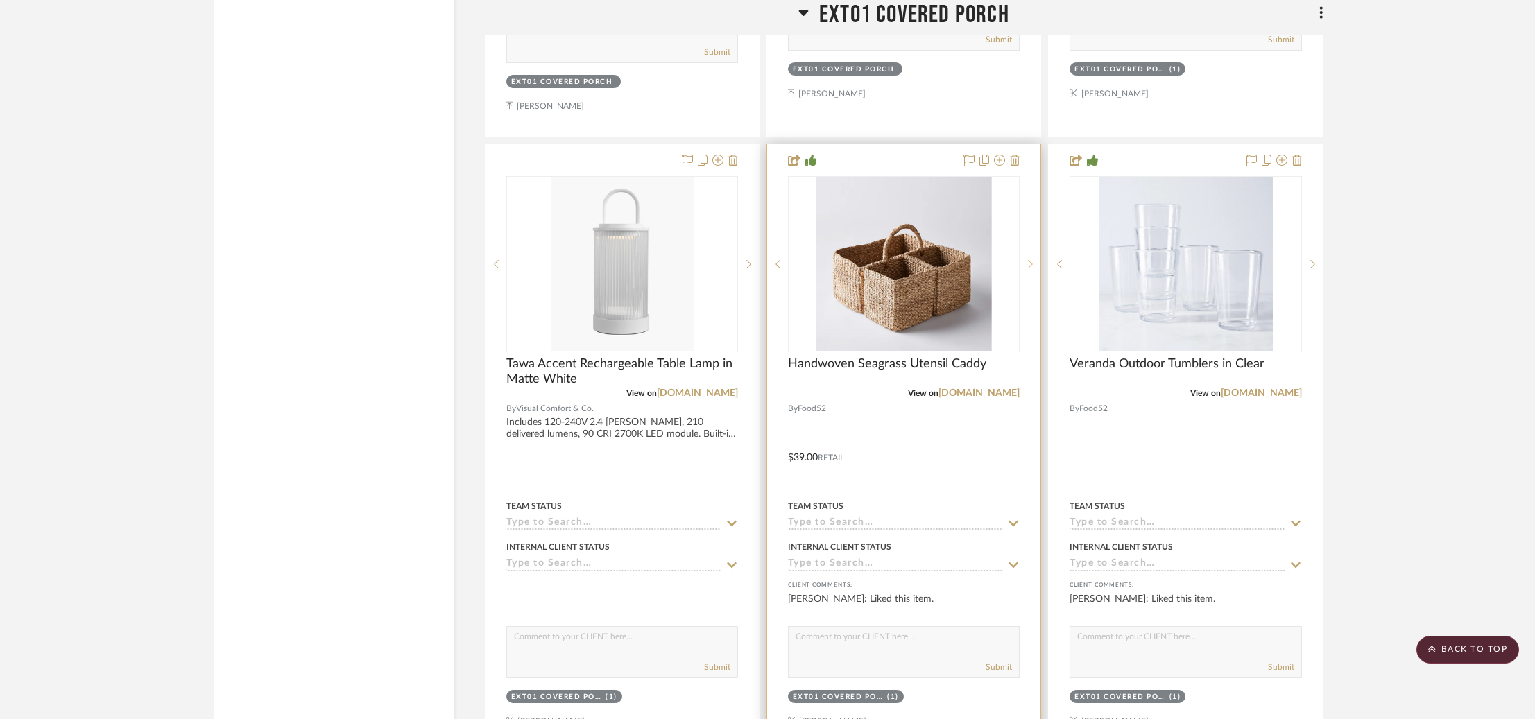
click at [1029, 260] on icon at bounding box center [1030, 264] width 5 height 8
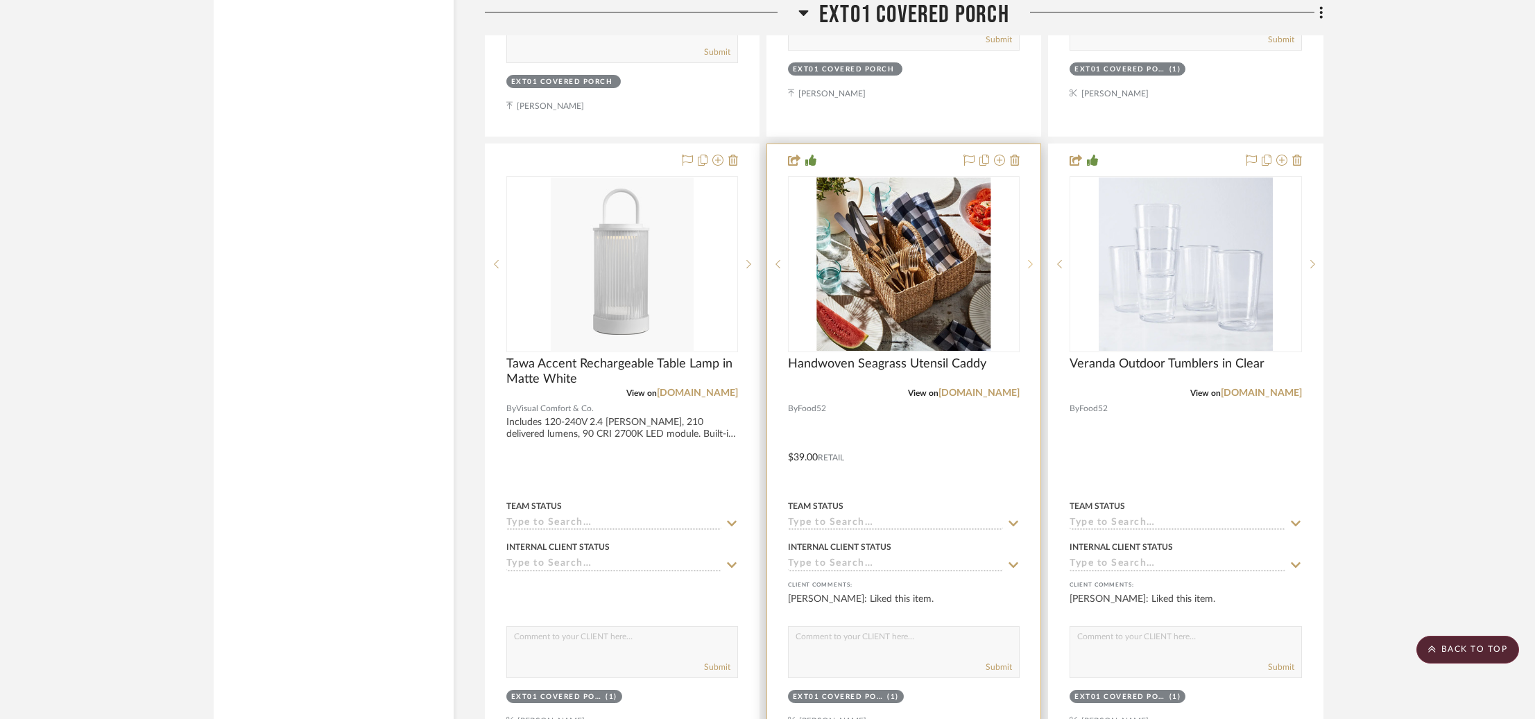
click at [1029, 260] on icon at bounding box center [1030, 264] width 5 height 8
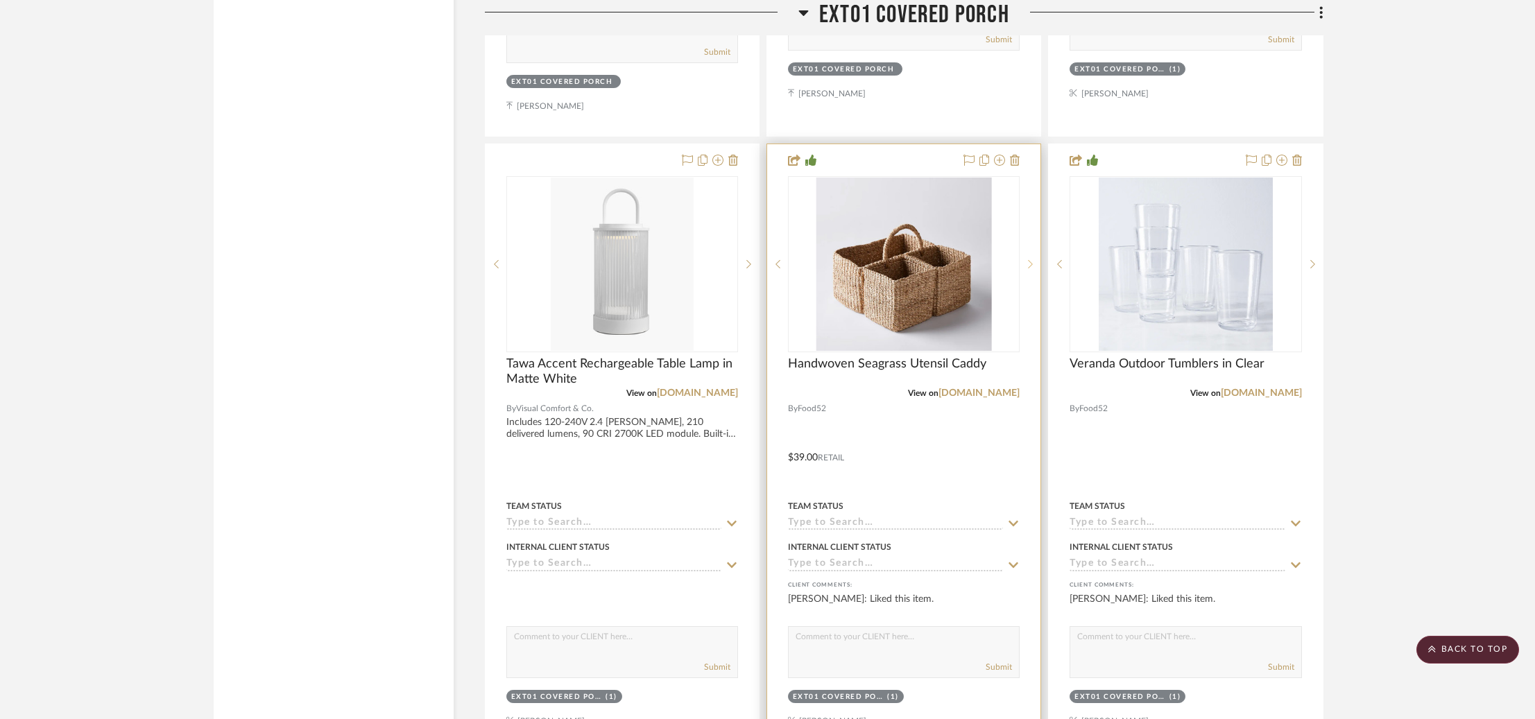
click at [1029, 260] on icon at bounding box center [1030, 264] width 5 height 8
